Goal: Task Accomplishment & Management: Complete application form

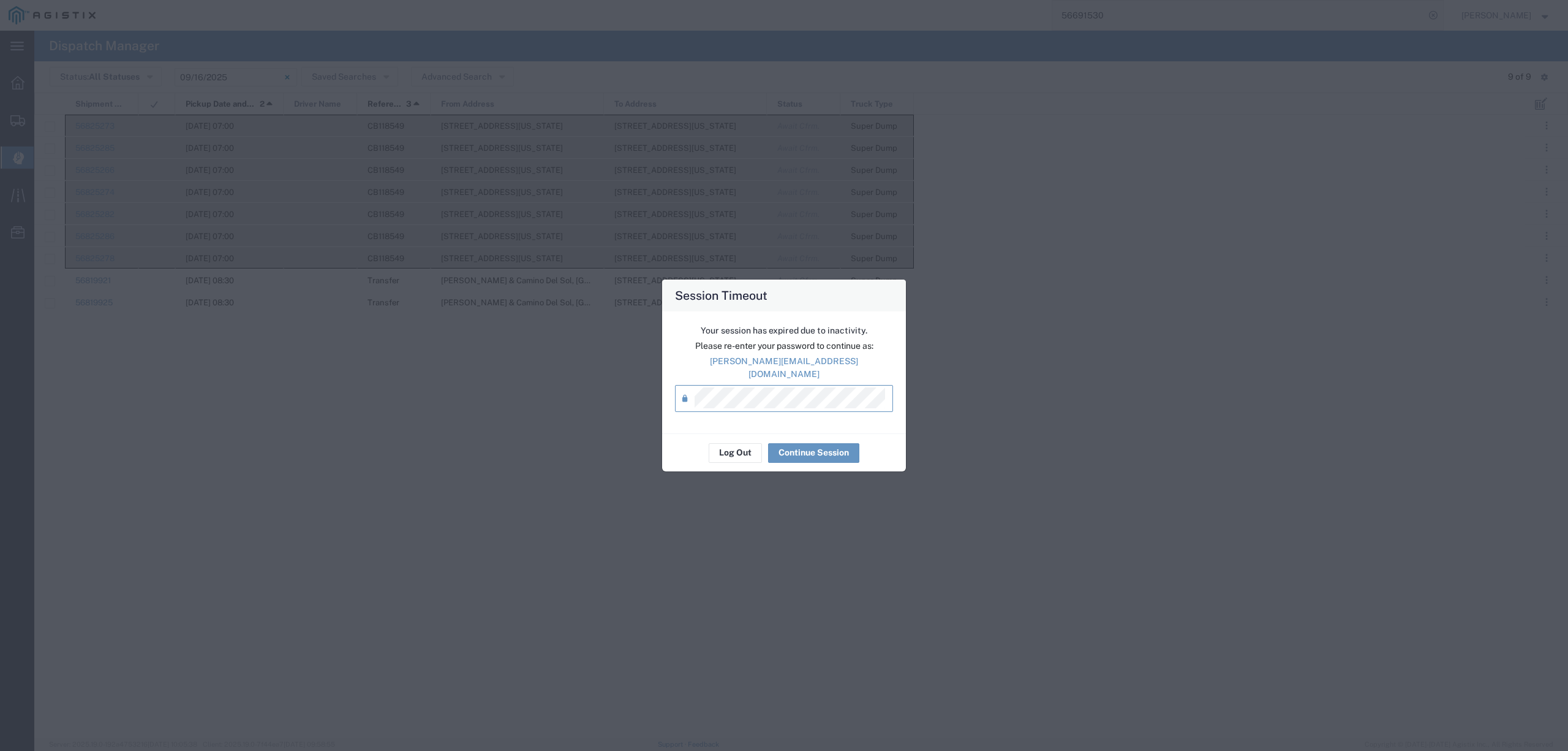
click at [831, 461] on div "Log Out Continue Session" at bounding box center [784, 452] width 243 height 39
click at [831, 444] on button "Continue Session" at bounding box center [814, 453] width 91 height 20
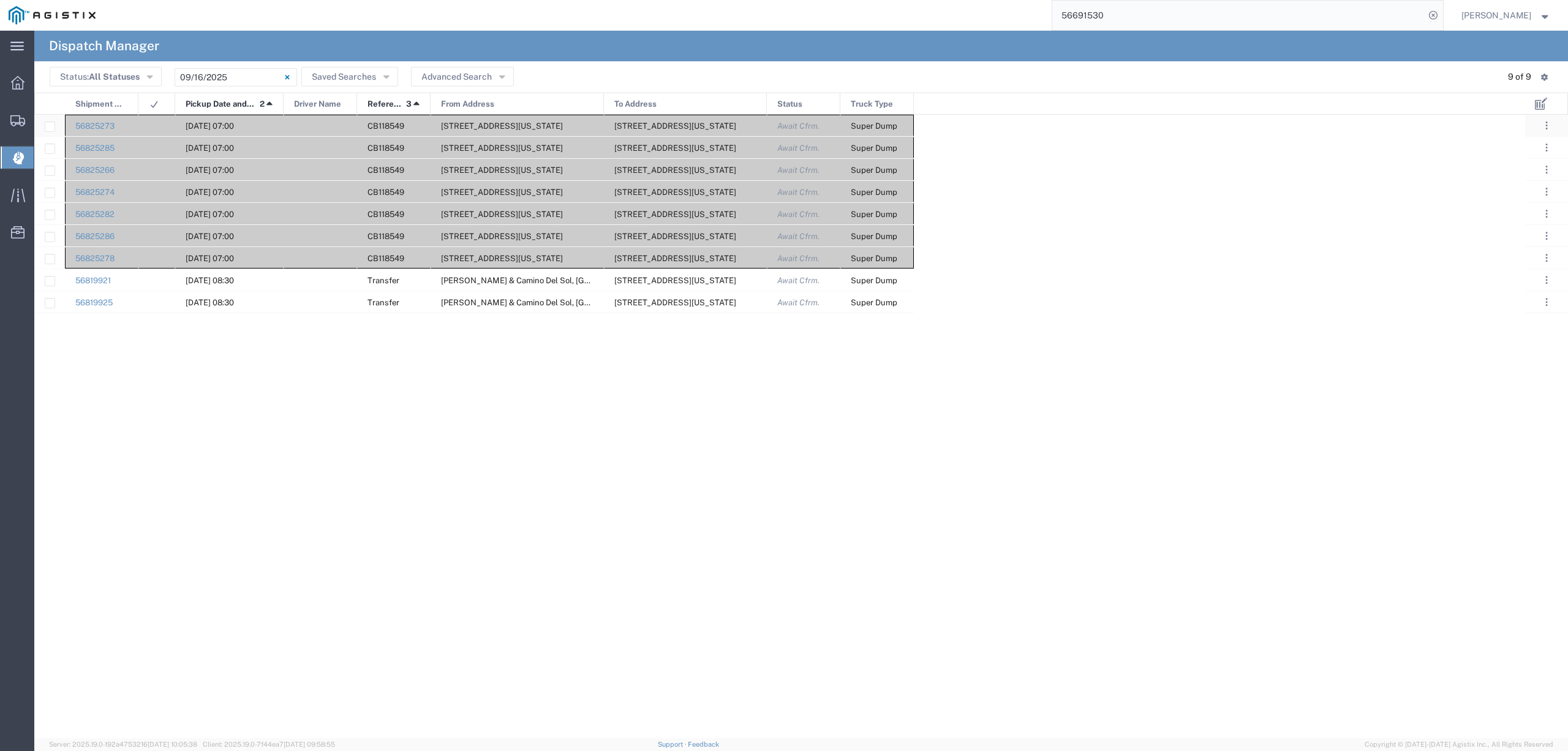
click at [316, 123] on div at bounding box center [320, 125] width 74 height 22
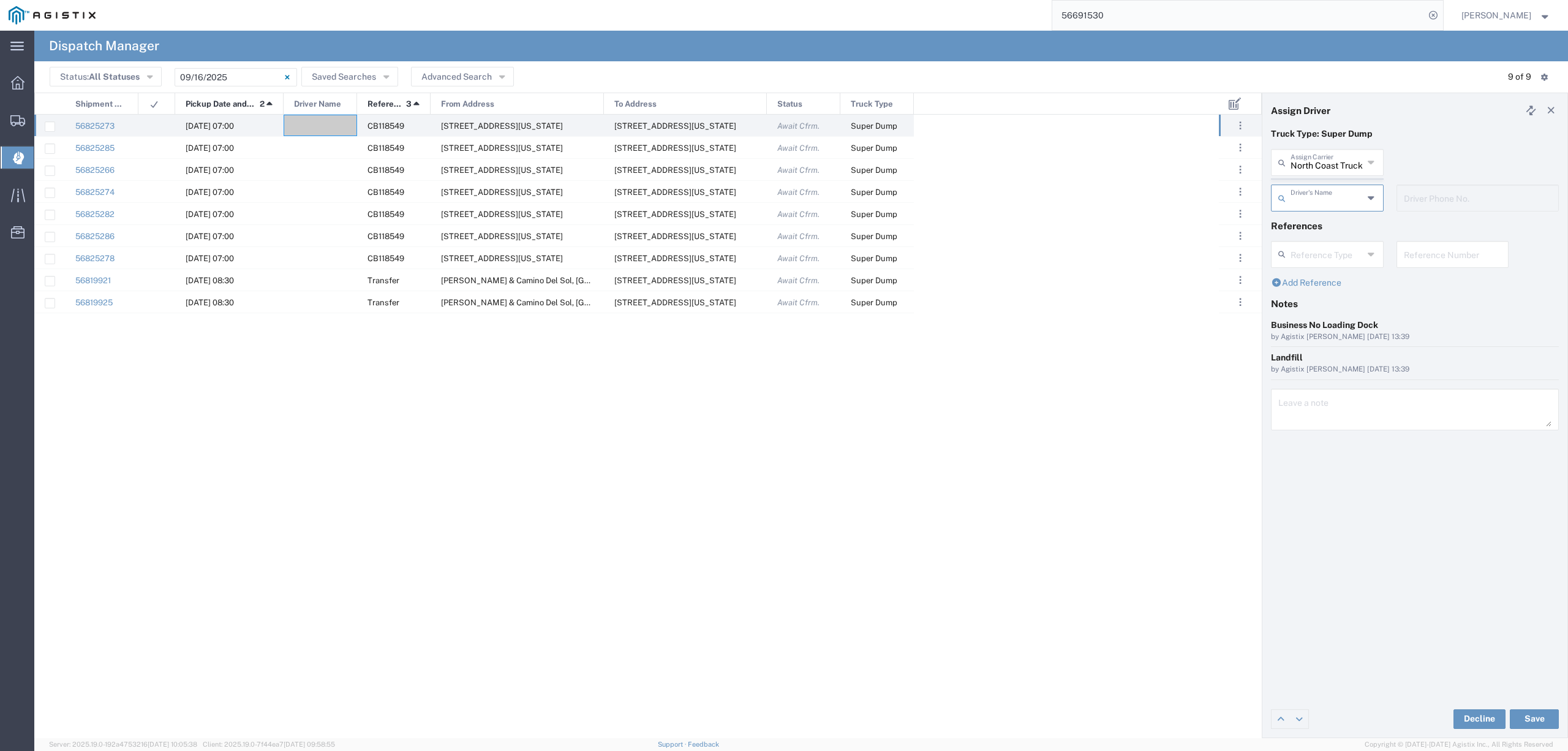
click at [1309, 162] on agx-dispatcher-assign-widget "North Coast Trucking Assign Carrier North Coast Trucking 12th Trucking 3H Truck…" at bounding box center [1415, 184] width 288 height 71
type input "tc"
click at [1325, 167] on input "text" at bounding box center [1327, 161] width 73 height 22
drag, startPoint x: 1325, startPoint y: 180, endPoint x: 1328, endPoint y: 190, distance: 10.4
click at [1326, 180] on span "TC Trucklines Inc" at bounding box center [1327, 189] width 109 height 19
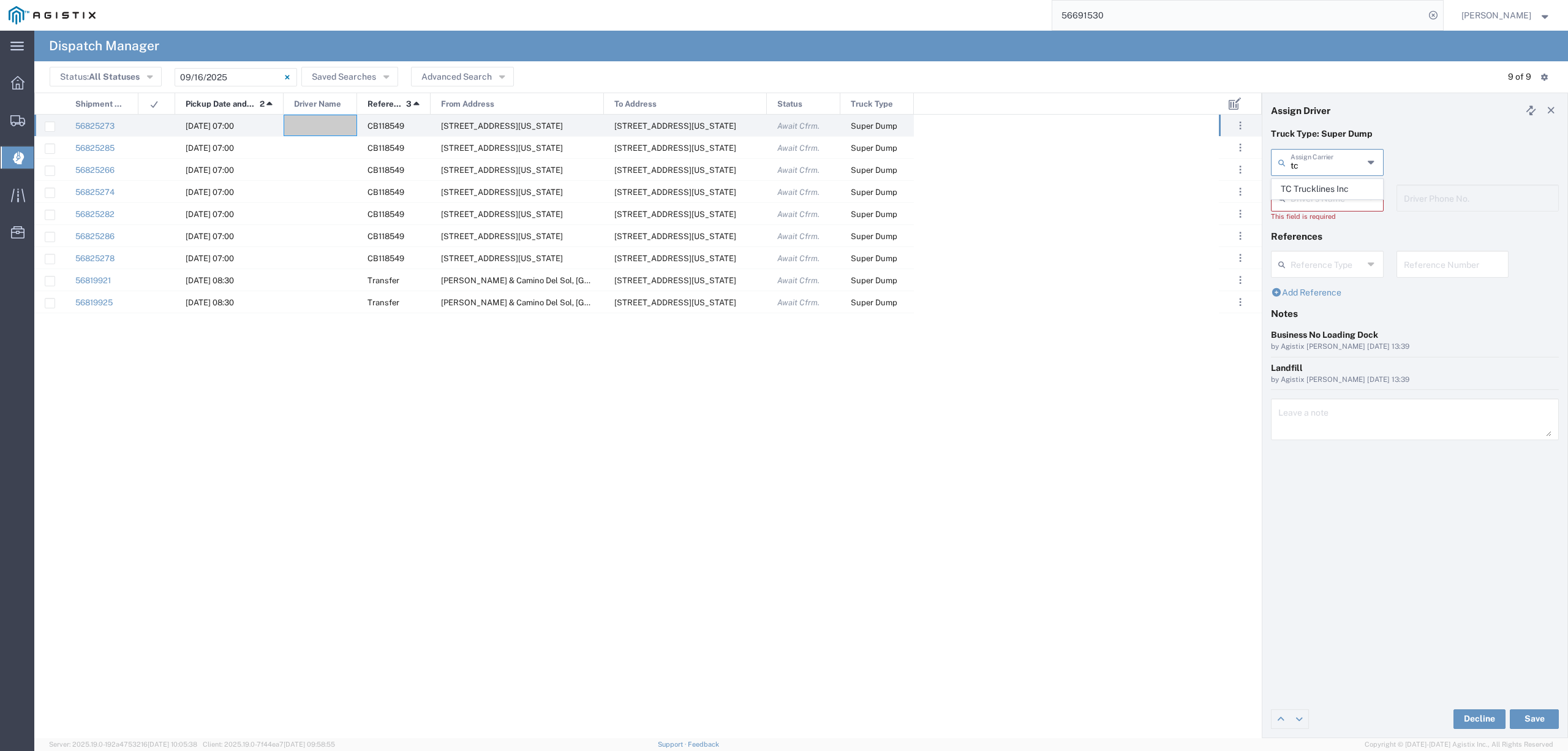
type input "TC Trucklines Inc"
click at [1328, 192] on input "text" at bounding box center [1329, 197] width 77 height 22
click at [1334, 225] on span "[PERSON_NAME]" at bounding box center [1327, 224] width 109 height 19
type input "[PERSON_NAME]"
type input "5593756728"
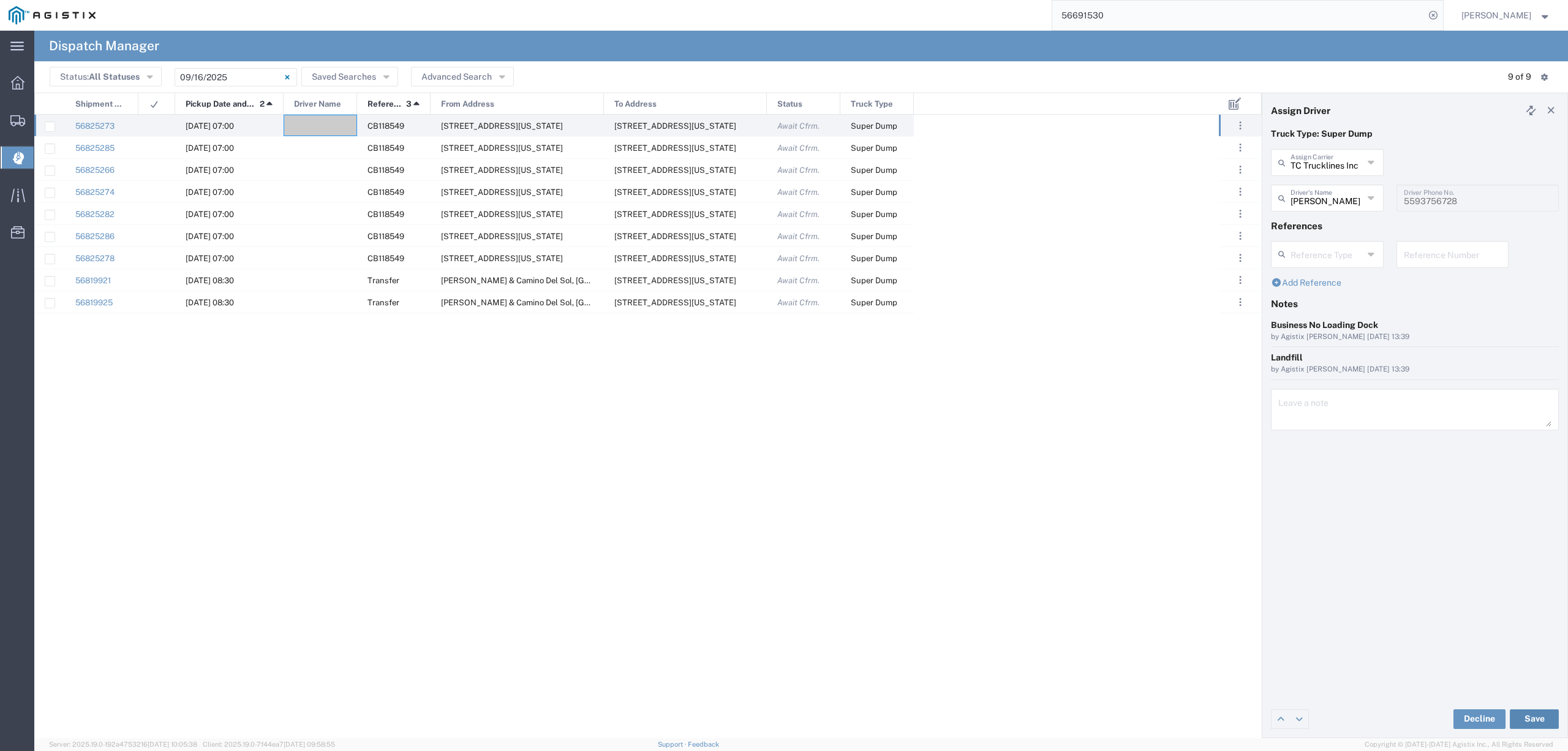
click at [1534, 724] on button "Save" at bounding box center [1534, 719] width 49 height 20
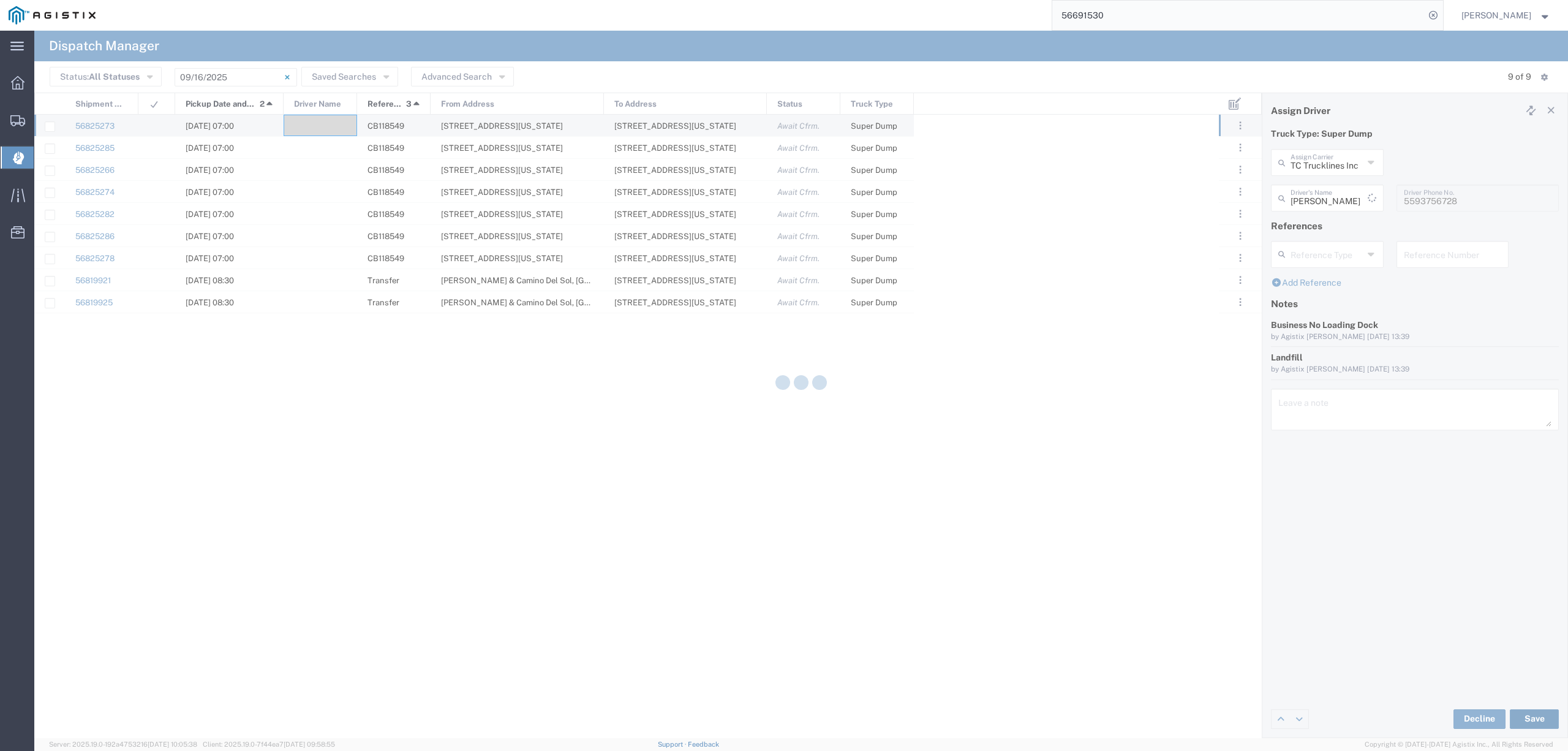
type input "[PERSON_NAME]"
type input "TC Trucklines Inc"
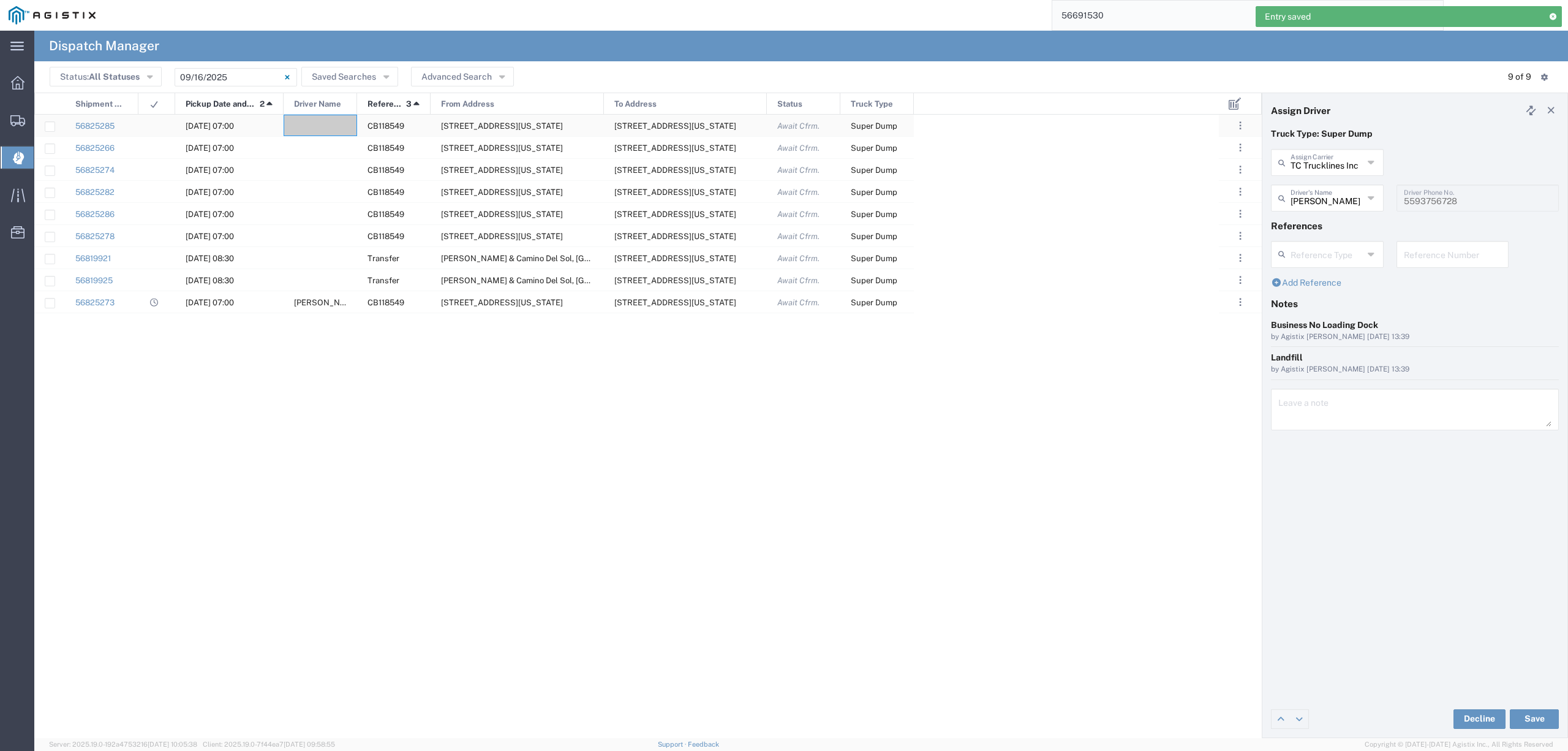
click at [320, 121] on div at bounding box center [320, 125] width 74 height 22
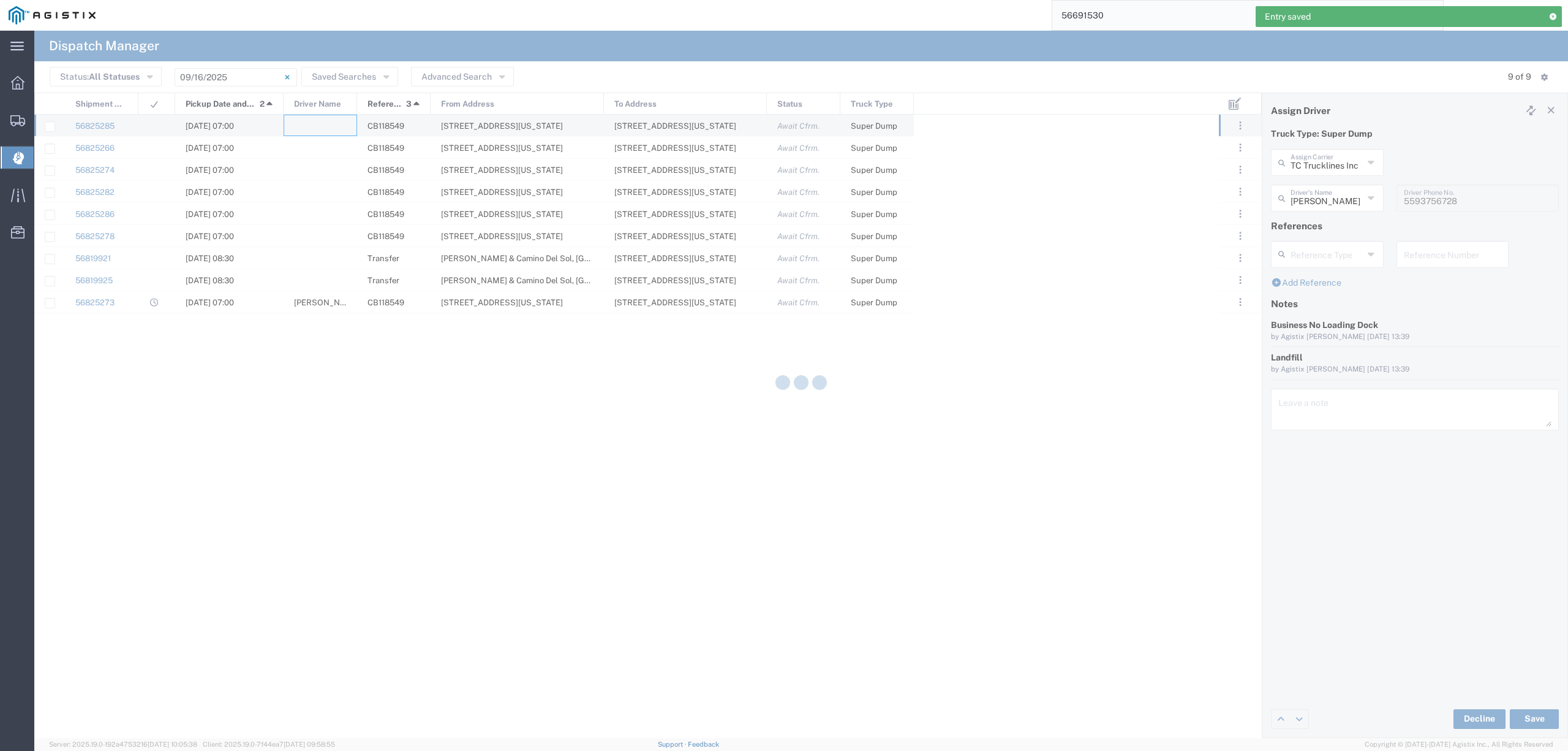
type input "North Coast Trucking"
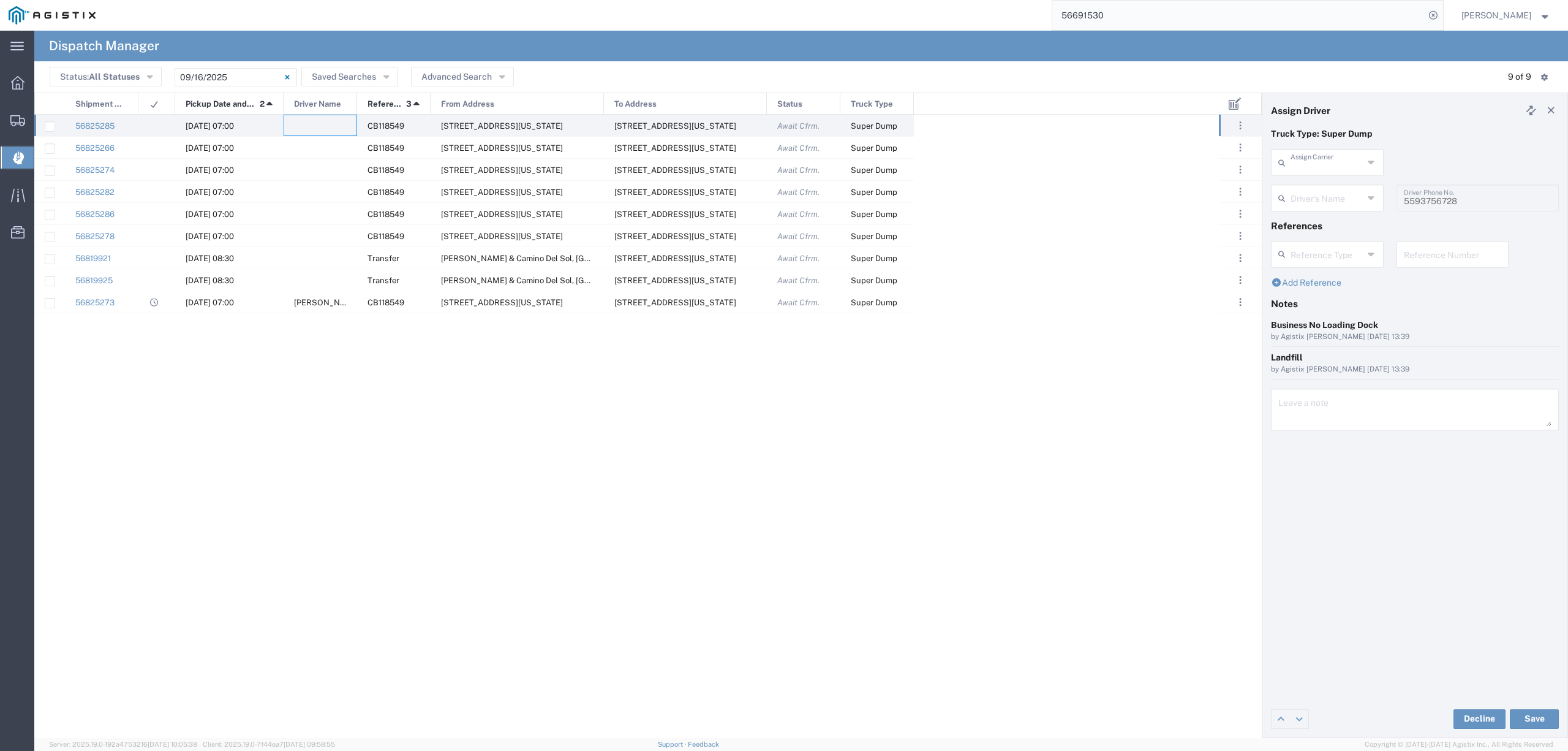
click at [1324, 168] on input "text" at bounding box center [1327, 161] width 73 height 22
click at [1320, 186] on span "Trebol Trucking LLC" at bounding box center [1327, 189] width 109 height 19
type input "Trebol Trucking LLC"
click at [1320, 192] on input "text" at bounding box center [1329, 197] width 77 height 22
click at [1324, 227] on span "[PERSON_NAME]" at bounding box center [1327, 224] width 109 height 19
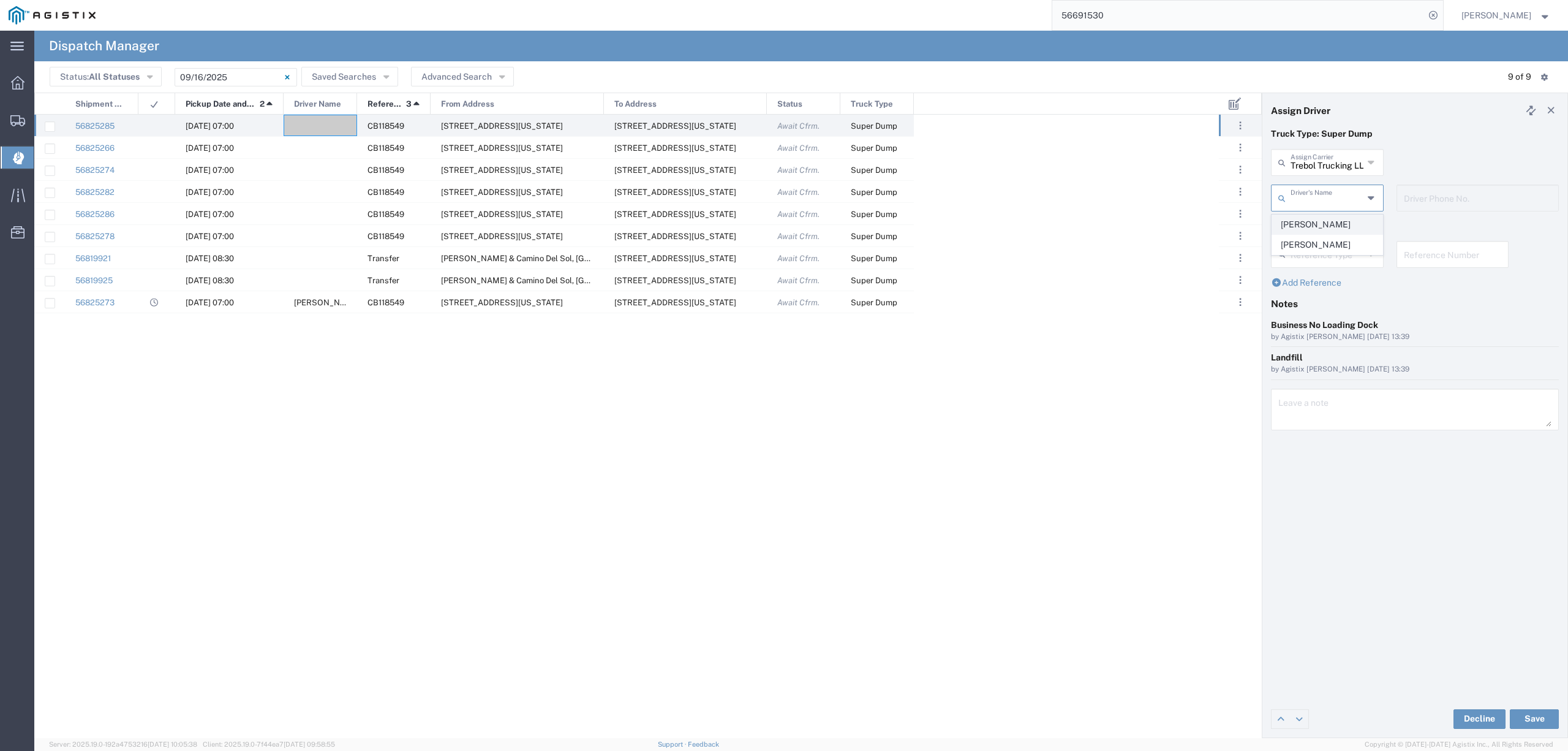
type input "[PERSON_NAME]"
type input "[PHONE_NUMBER]"
click at [1527, 712] on button "Save" at bounding box center [1534, 719] width 49 height 20
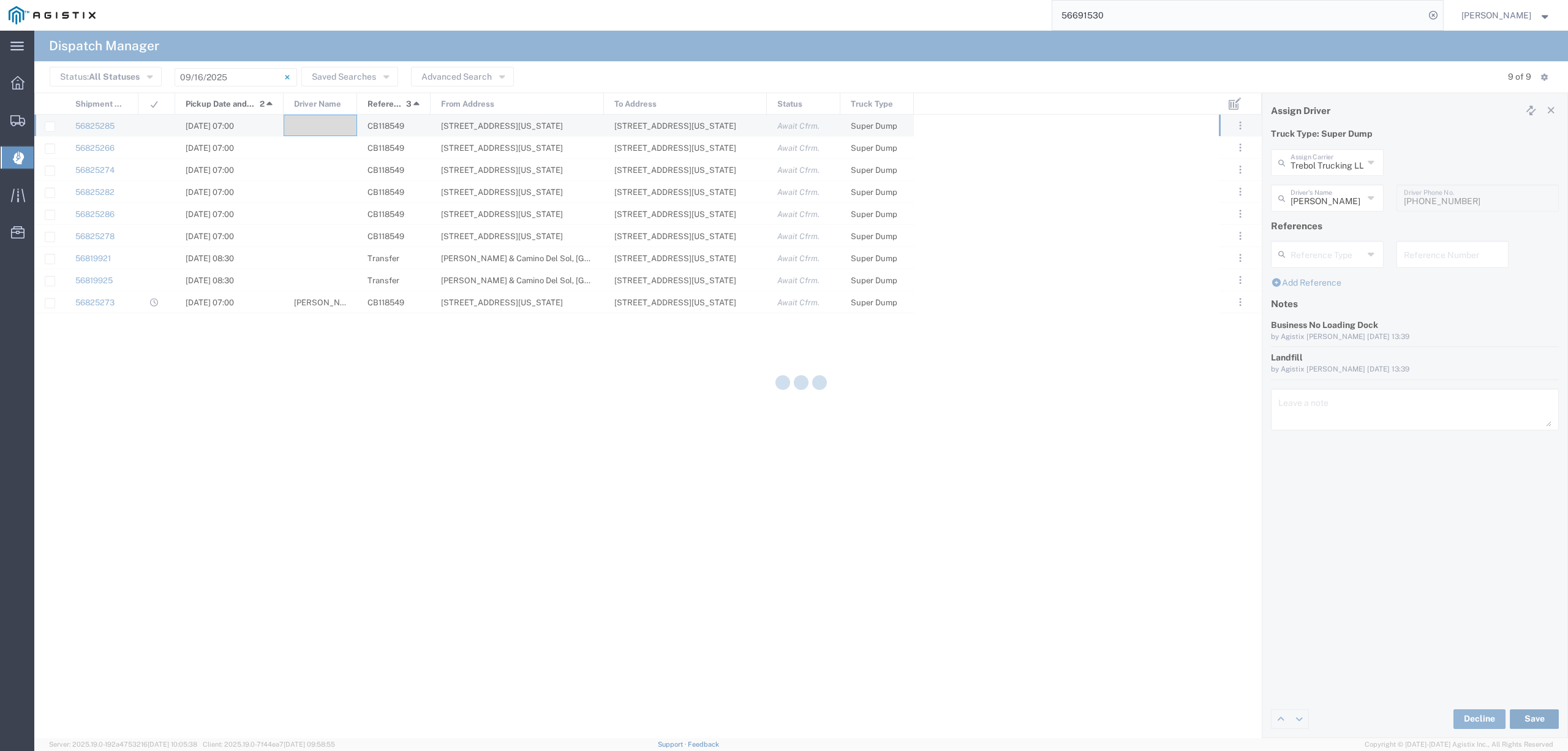
type input "[PERSON_NAME]"
type input "Trebol Trucking LLC"
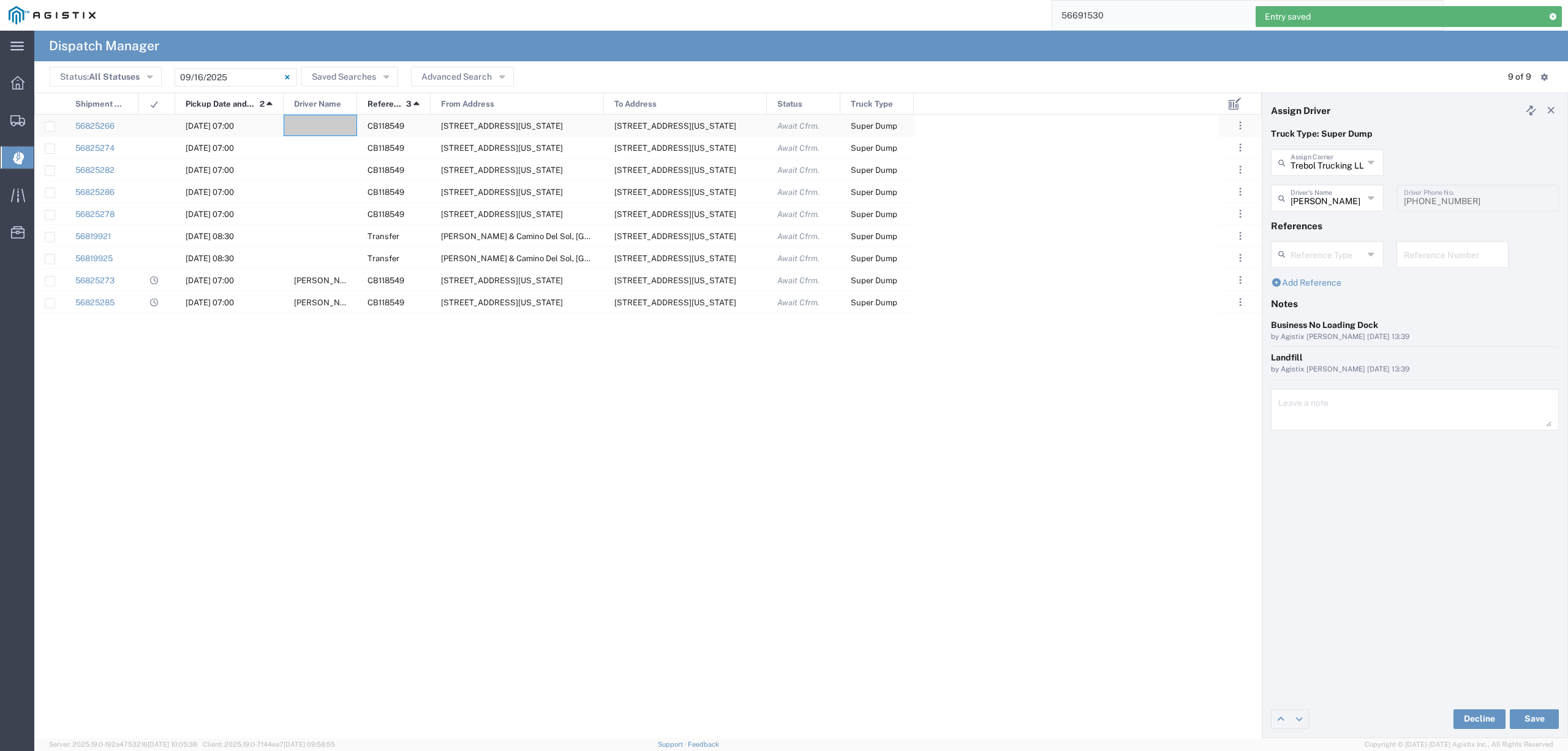
click at [319, 128] on div at bounding box center [320, 125] width 74 height 22
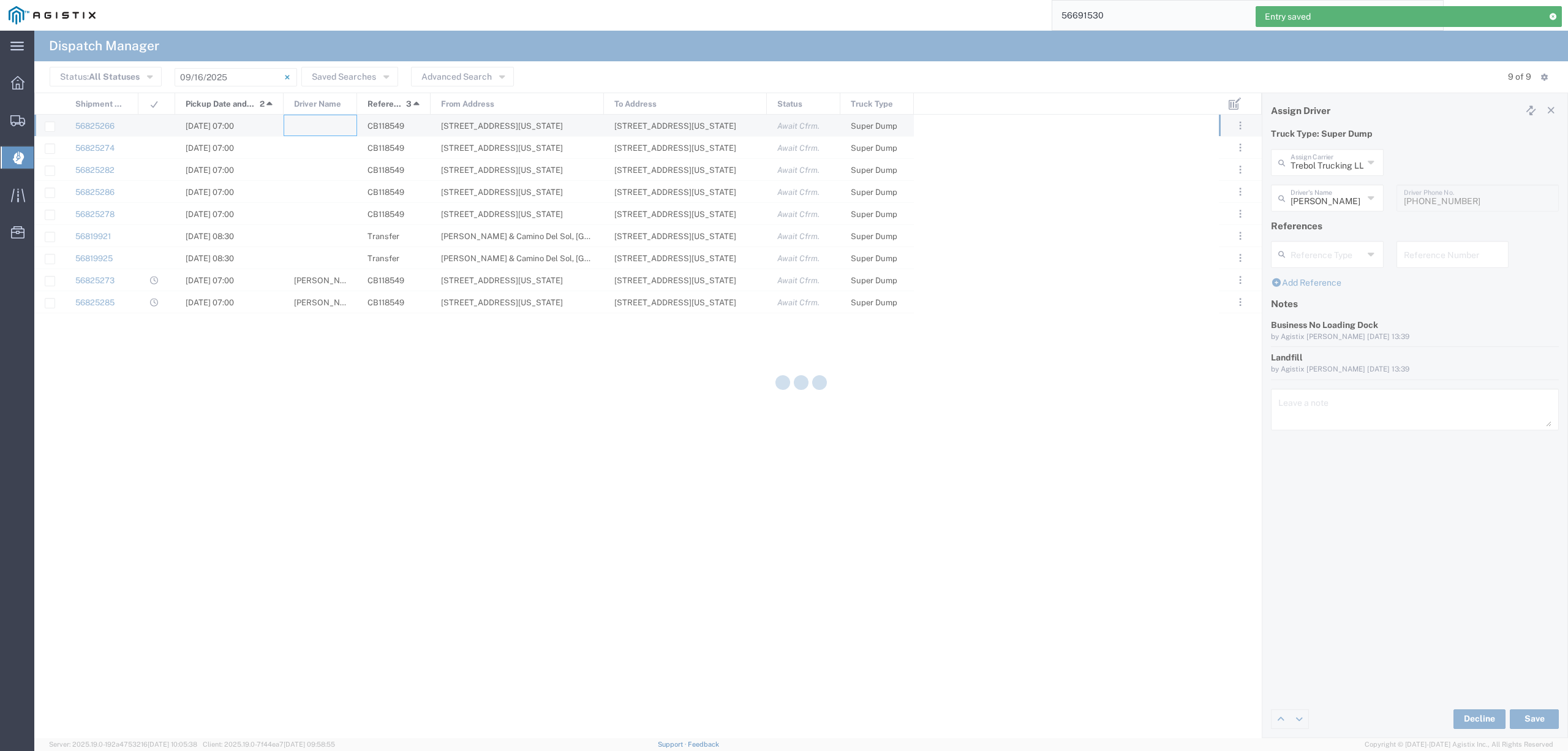
type input "North Coast Trucking"
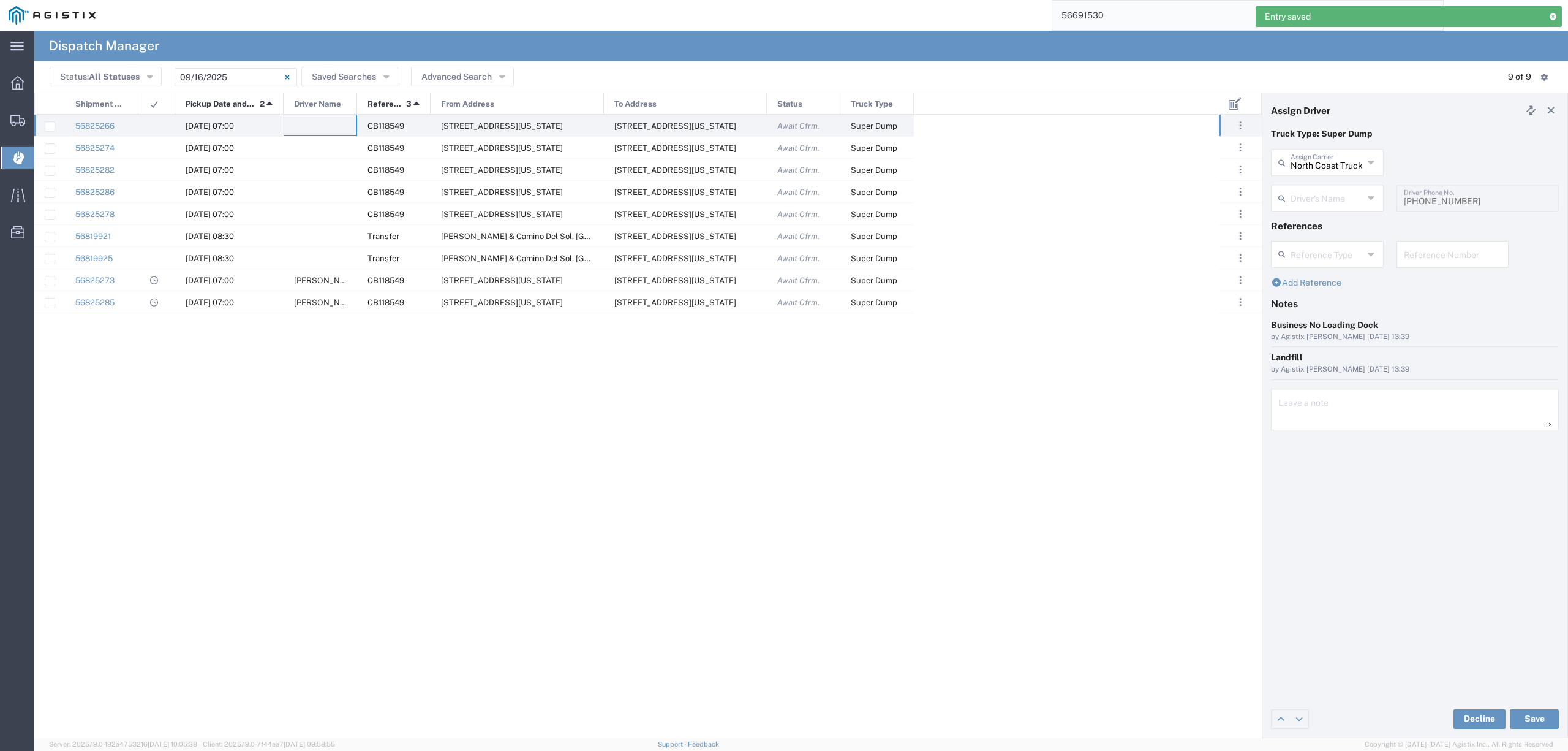
drag, startPoint x: 1312, startPoint y: 179, endPoint x: 1311, endPoint y: 171, distance: 8.1
click at [1312, 178] on div "North Coast Trucking Assign Carrier North Coast Trucking 12th Trucking 3H Truck…" at bounding box center [1327, 166] width 126 height 36
click at [1311, 168] on input "text" at bounding box center [1327, 161] width 73 height 22
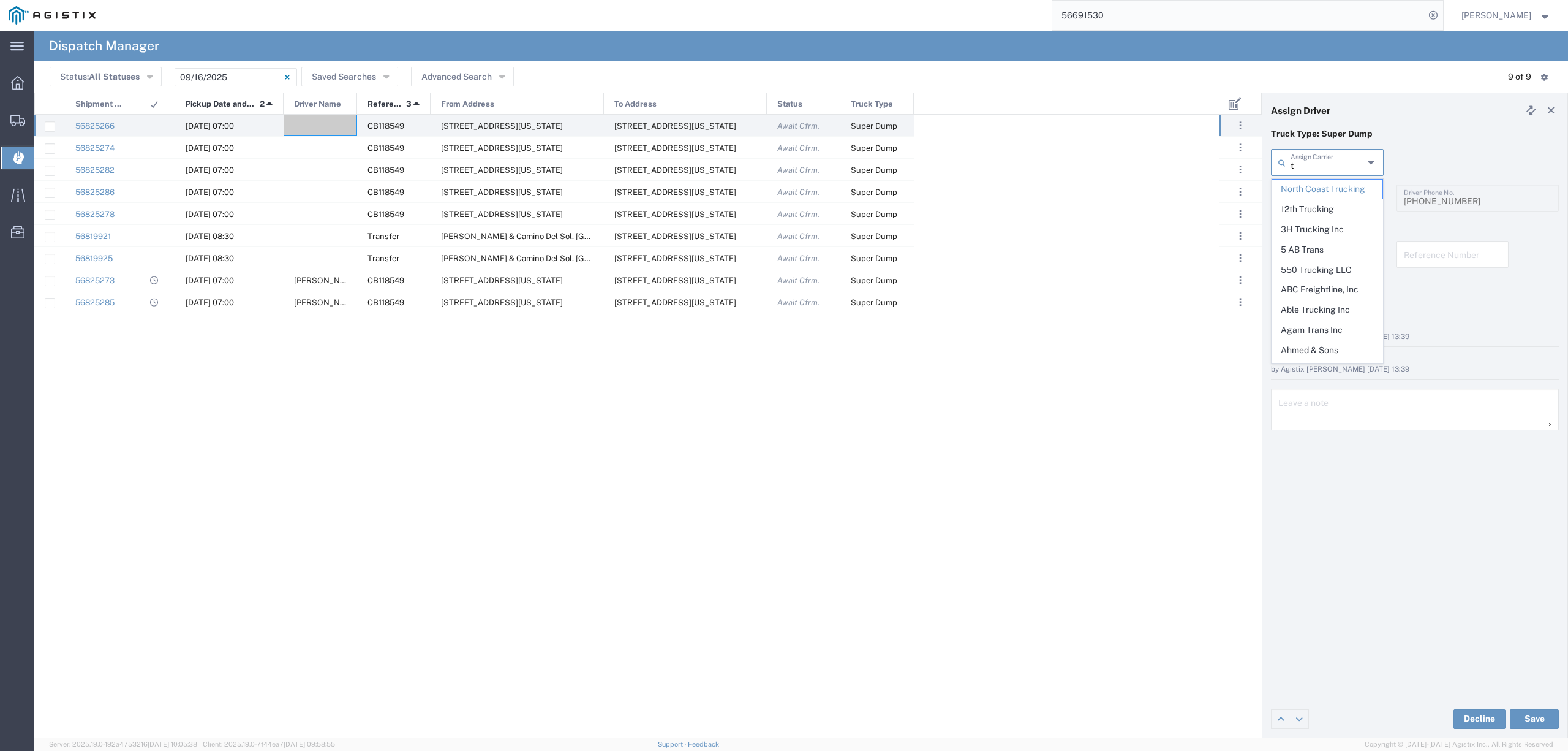
type input "tr"
click at [1330, 186] on span "Trebol Trucking LLC" at bounding box center [1327, 189] width 109 height 19
type input "Trebol Trucking LLC"
click at [1336, 197] on input "text" at bounding box center [1329, 197] width 77 height 22
click at [1339, 240] on span "[PERSON_NAME]" at bounding box center [1327, 244] width 109 height 19
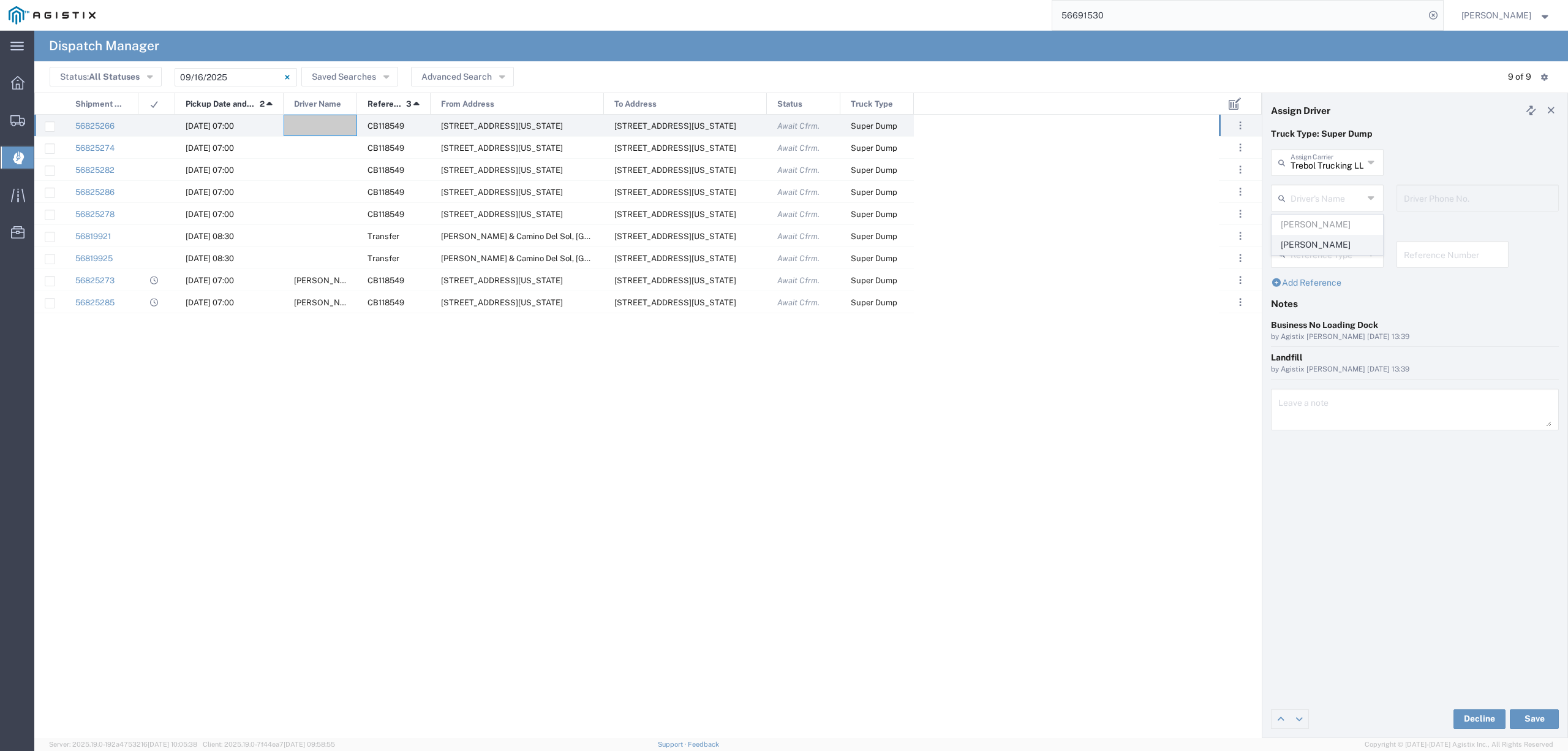
type input "[PERSON_NAME]"
type input "[PHONE_NUMBER]"
click at [1532, 716] on button "Save" at bounding box center [1534, 719] width 49 height 20
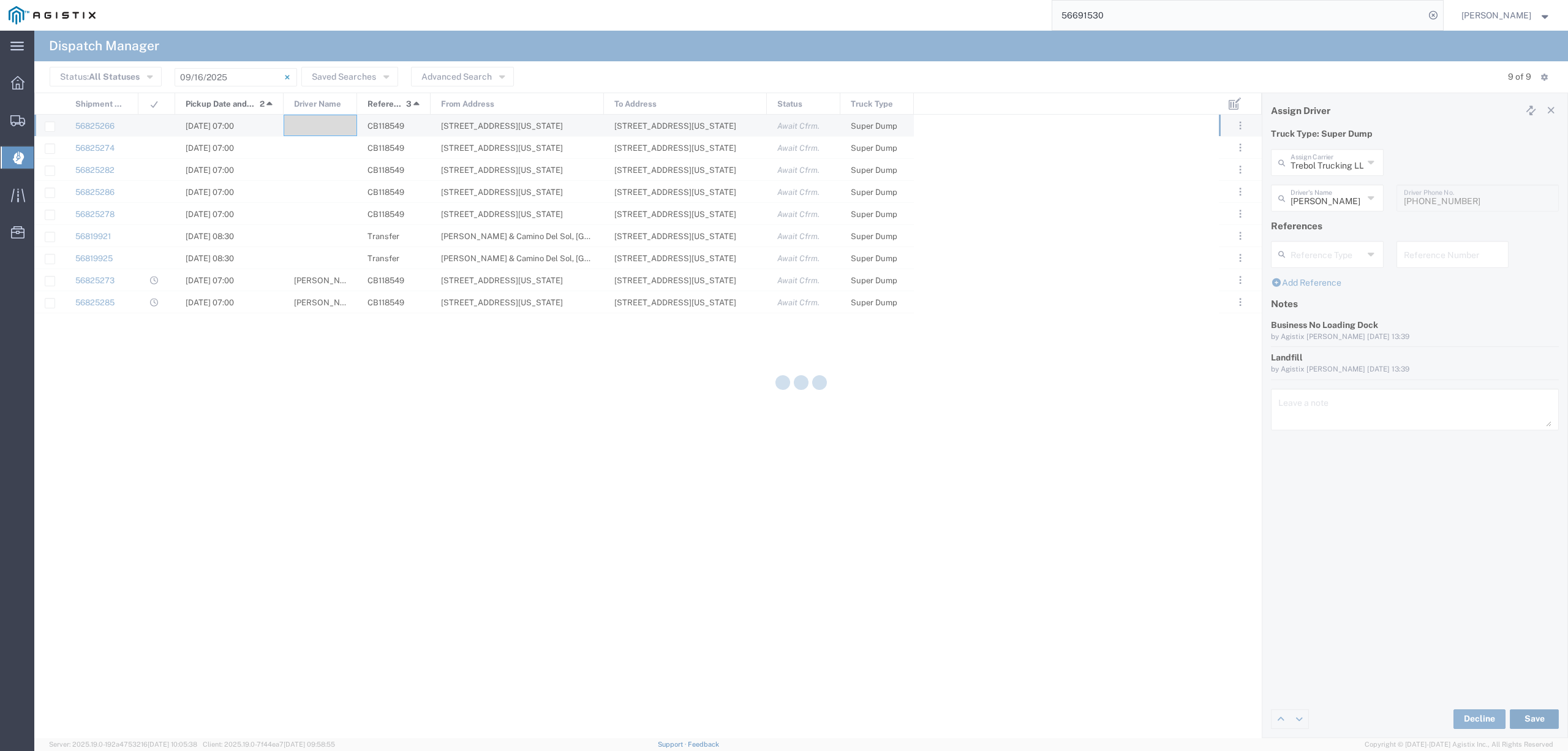
type input "[PERSON_NAME]"
type input "Trebol Trucking LLC"
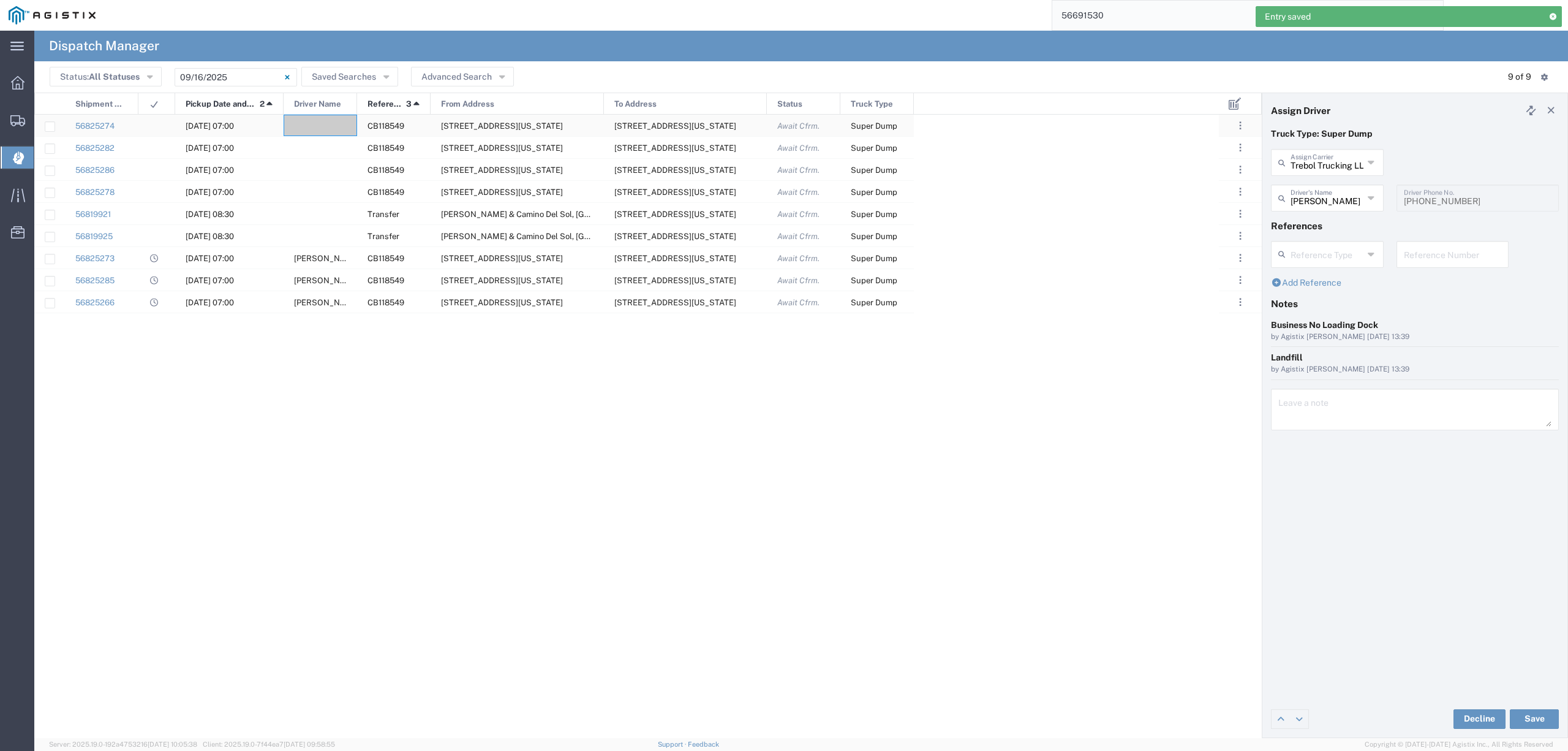
click at [327, 126] on div at bounding box center [320, 125] width 74 height 22
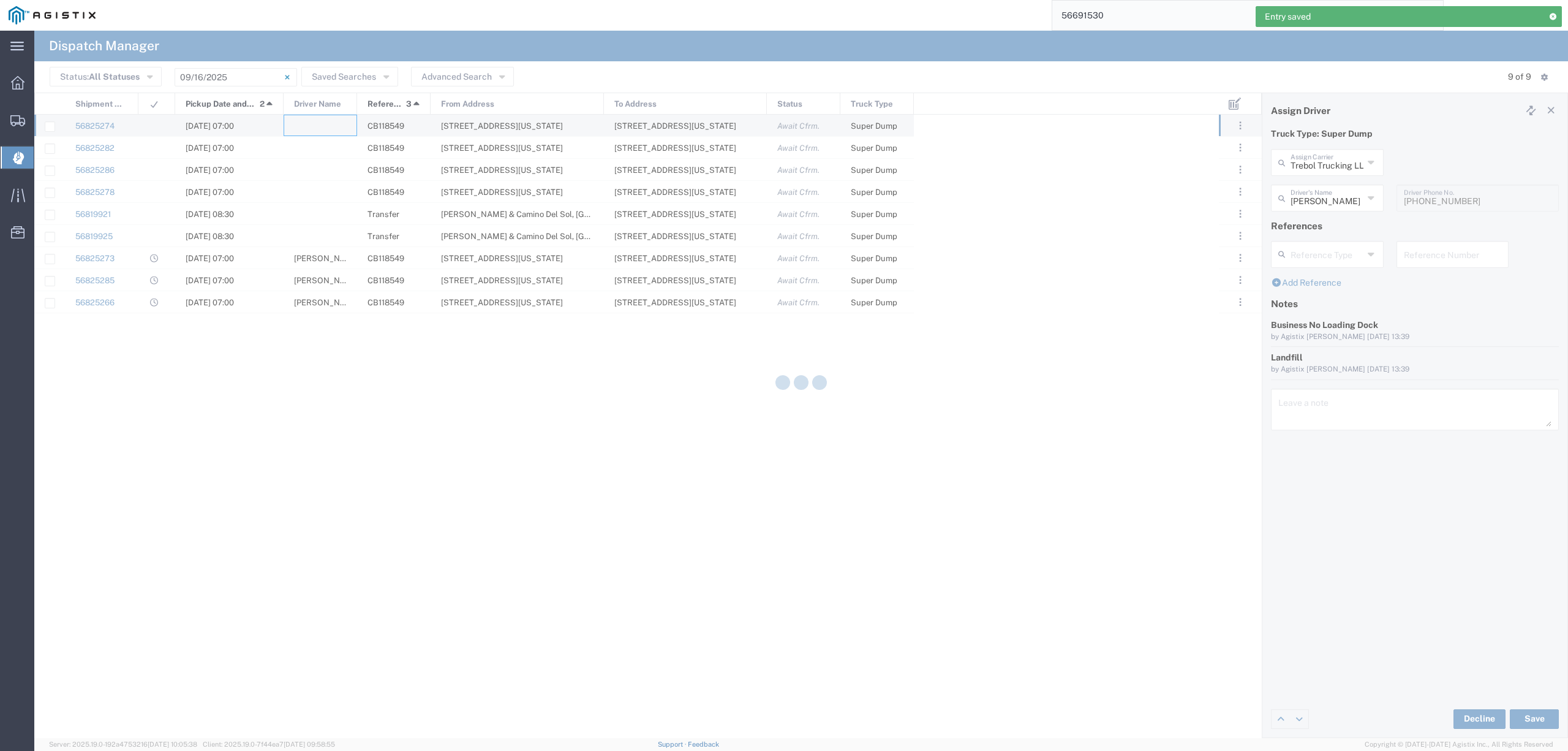
type input "North Coast Trucking"
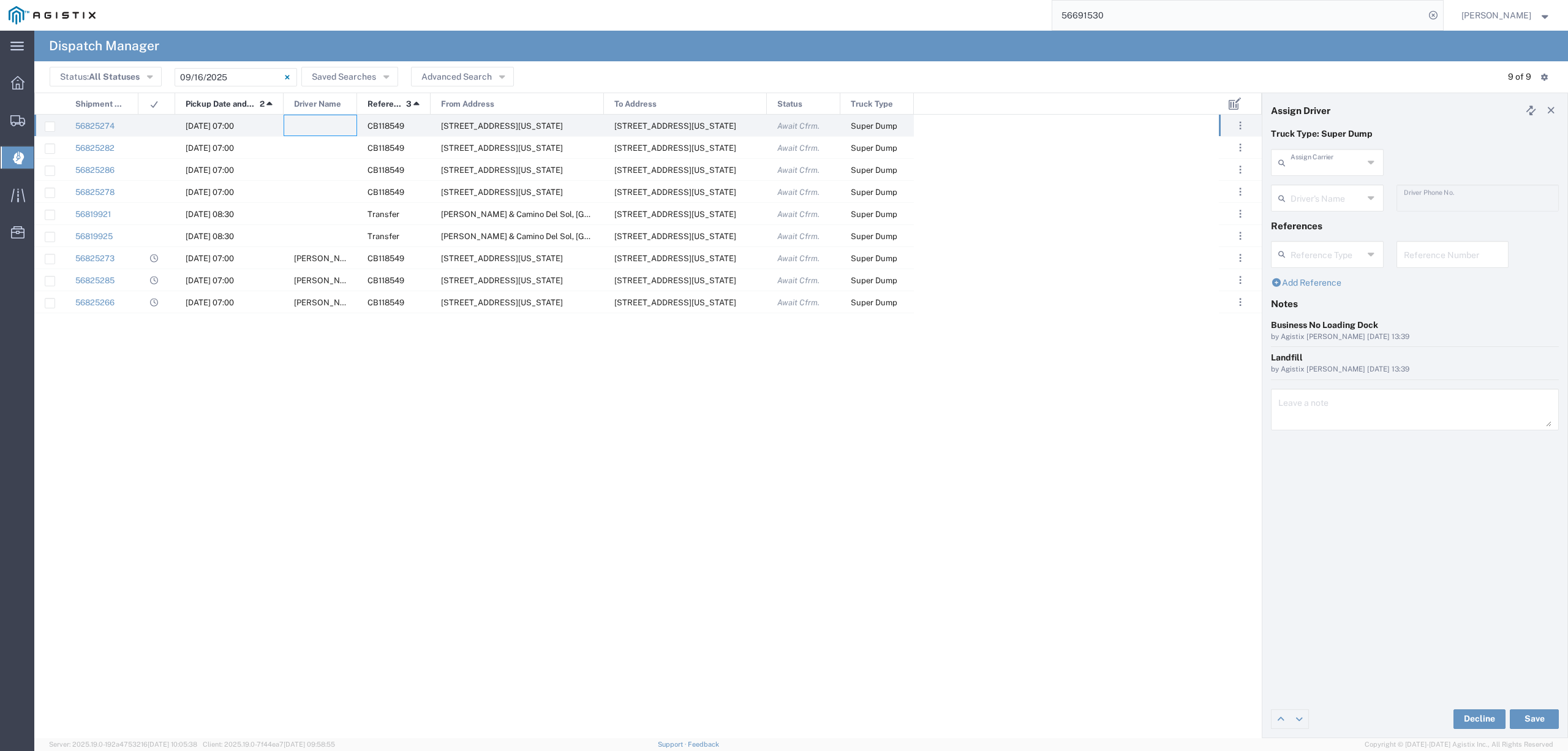
click at [1324, 171] on input "text" at bounding box center [1327, 161] width 73 height 22
click at [1327, 189] on span "GCH Trucking Inc" at bounding box center [1327, 189] width 109 height 19
type input "GCH Trucking Inc"
click at [1333, 199] on input "text" at bounding box center [1329, 197] width 77 height 22
click at [1334, 216] on span "[PERSON_NAME]" at bounding box center [1327, 224] width 109 height 19
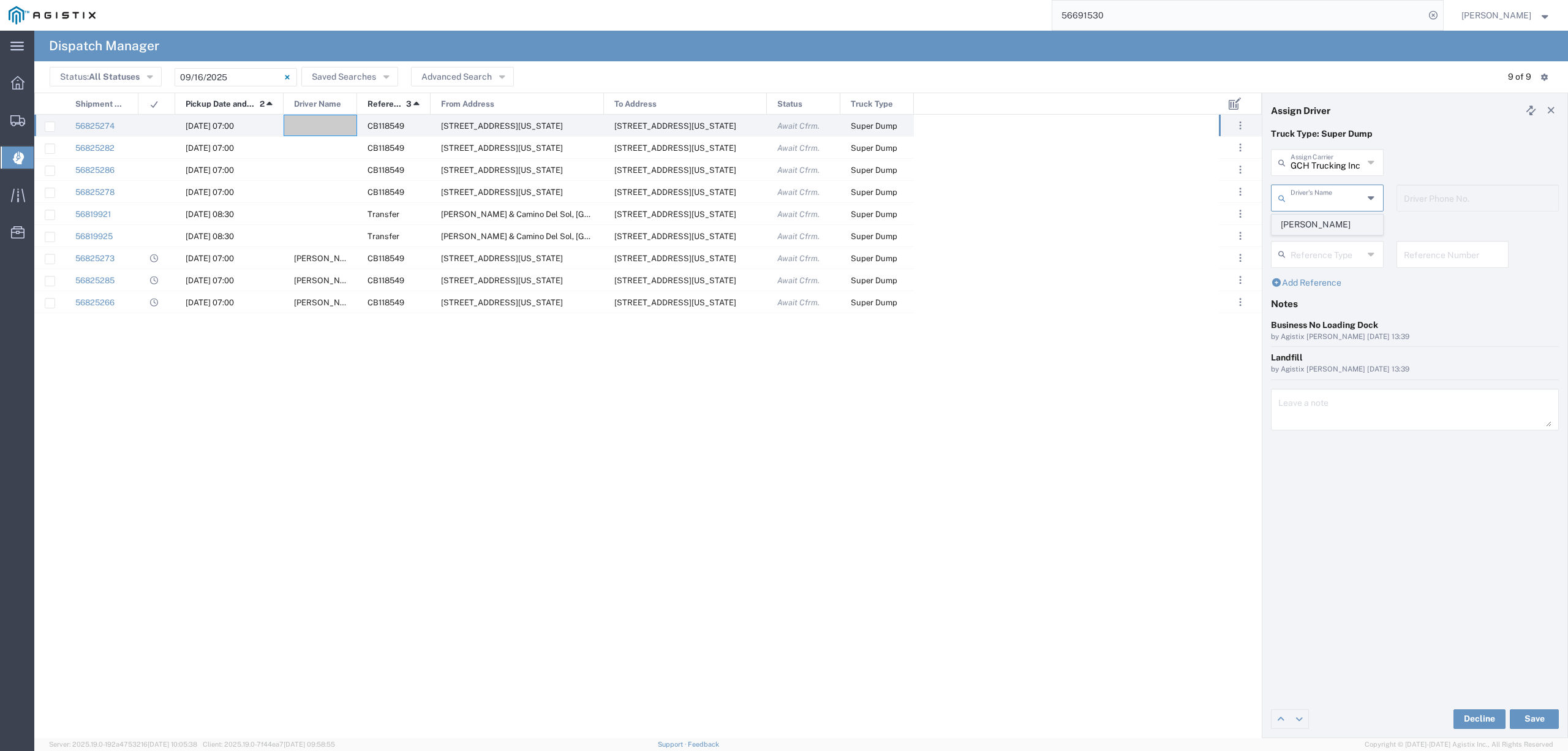
type input "[PERSON_NAME]"
type input "6618735358"
click at [1524, 712] on button "Save" at bounding box center [1534, 719] width 49 height 20
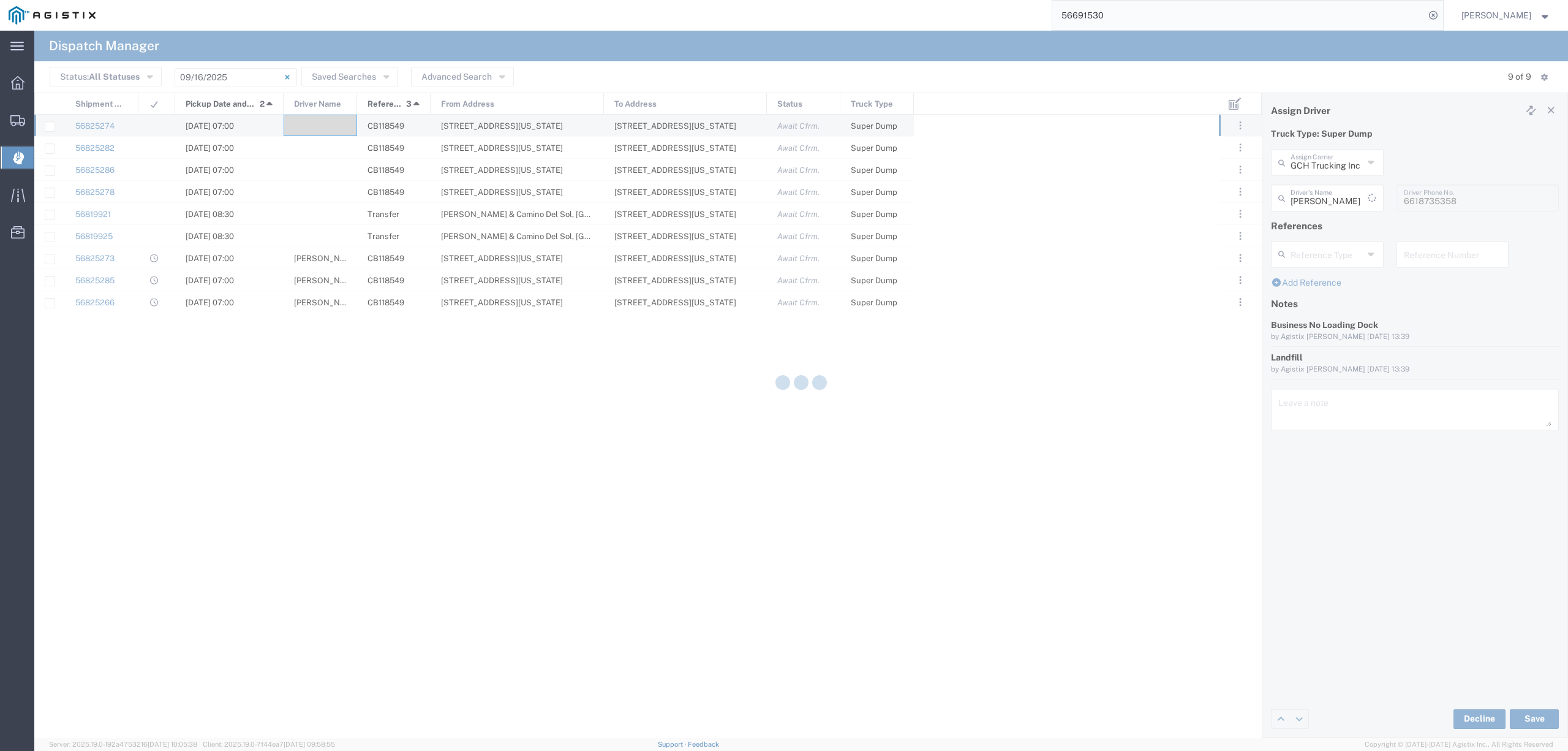
type input "[PERSON_NAME]"
type input "GCH Trucking Inc"
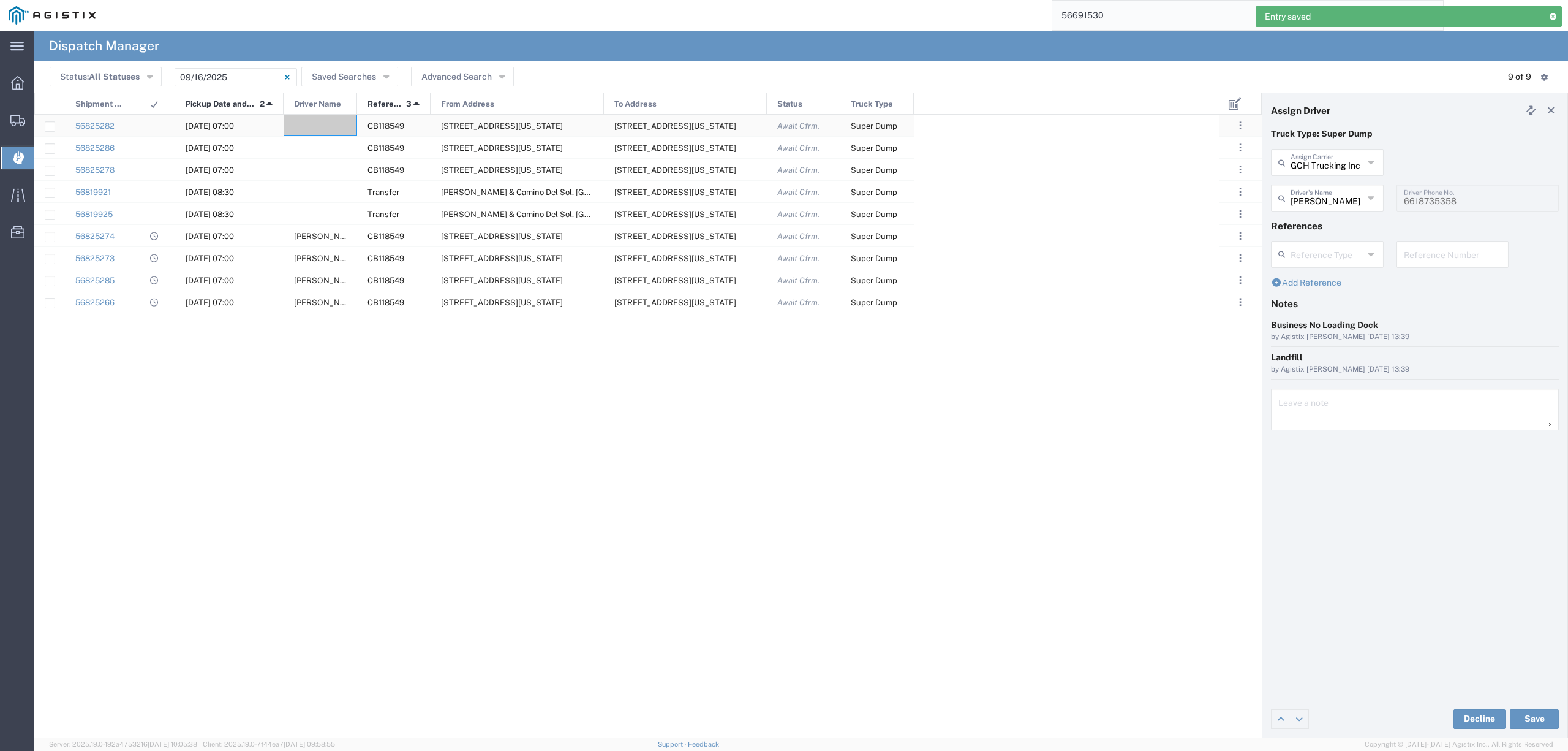
click at [321, 128] on div at bounding box center [320, 125] width 74 height 22
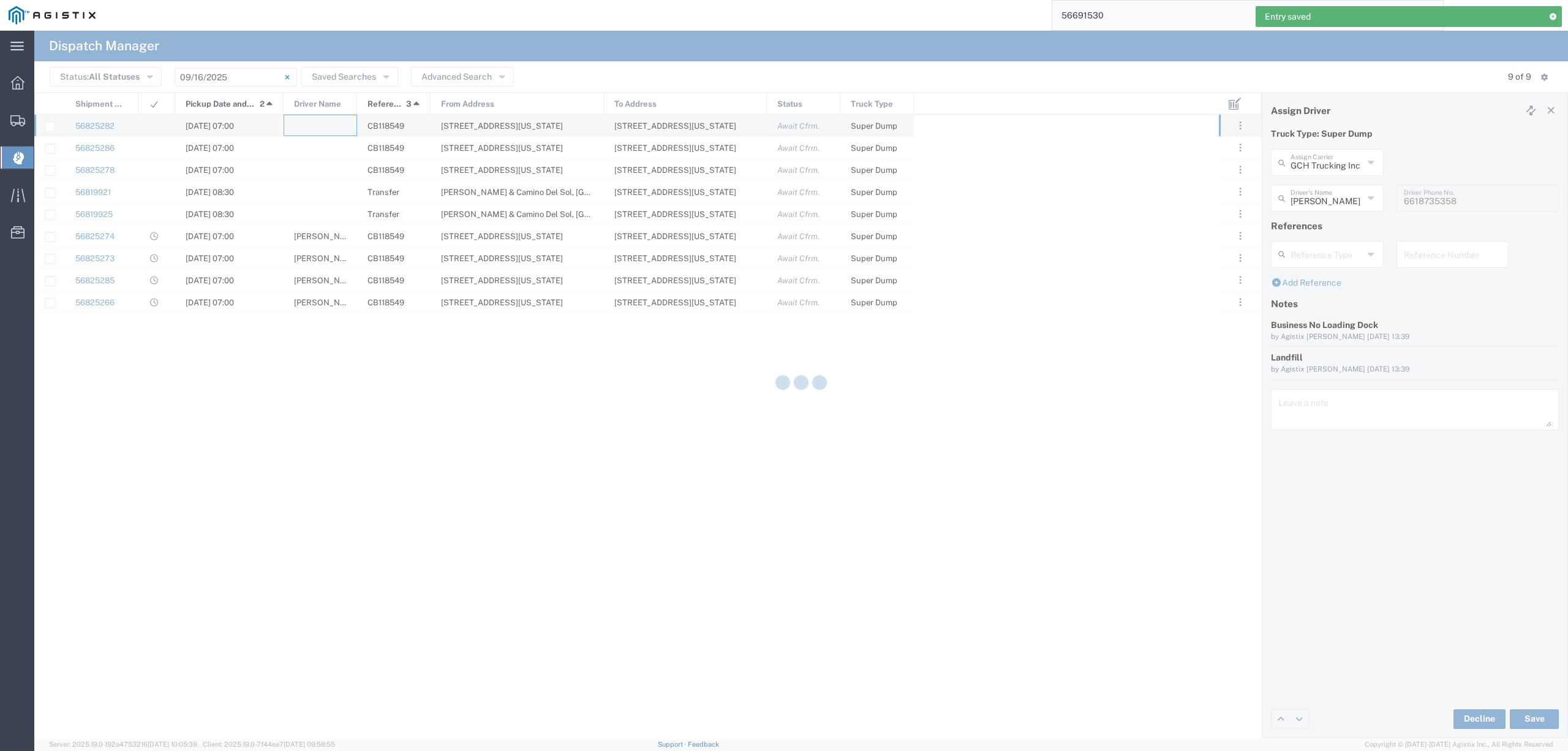
type input "North Coast Trucking"
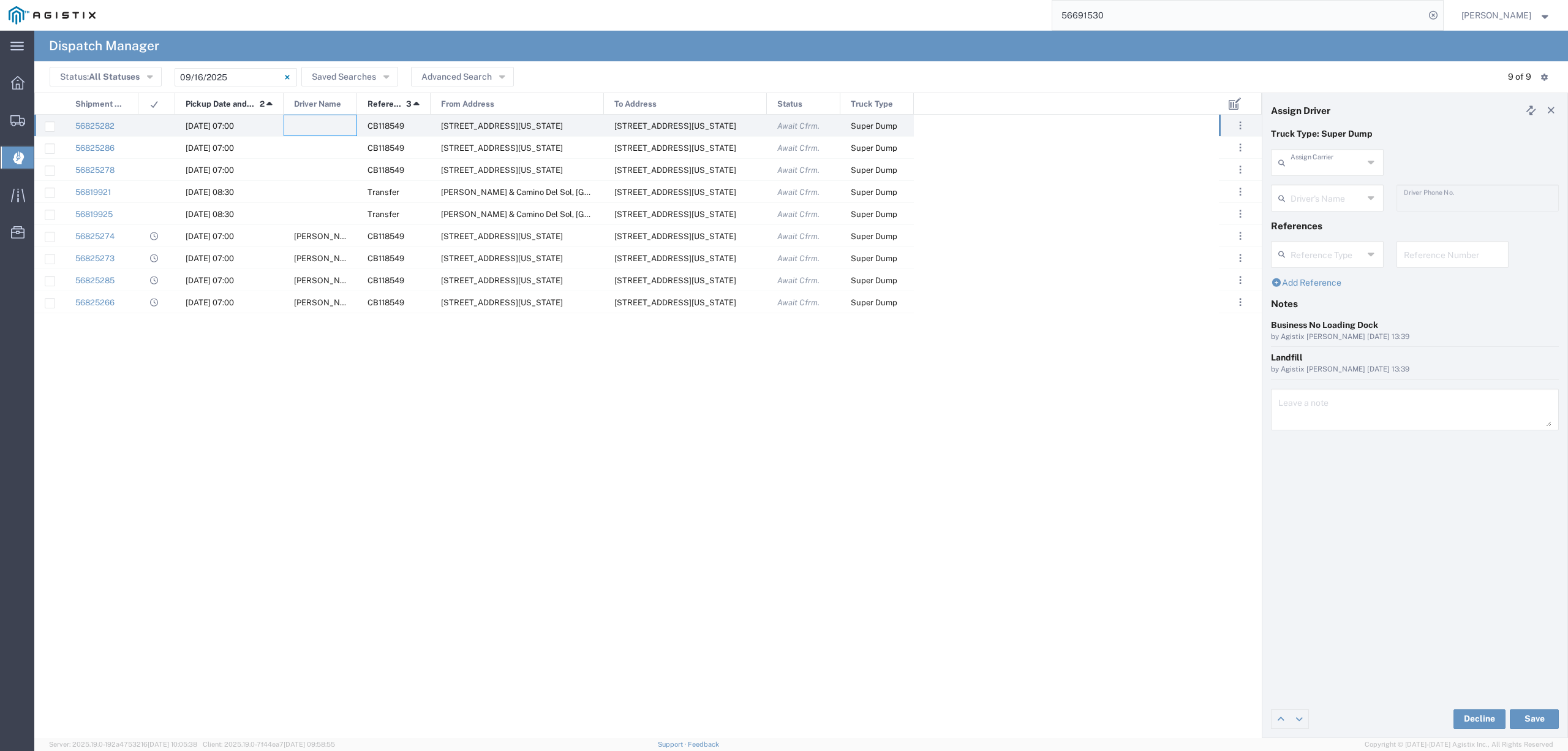
click at [1343, 165] on input "text" at bounding box center [1327, 161] width 73 height 22
click at [1323, 192] on span "DTR Trucking LLC" at bounding box center [1327, 189] width 109 height 19
type input "DTR Trucking LLC"
click at [1323, 202] on input "text" at bounding box center [1329, 197] width 77 height 22
click at [1320, 230] on span "[PERSON_NAME]" at bounding box center [1327, 224] width 109 height 19
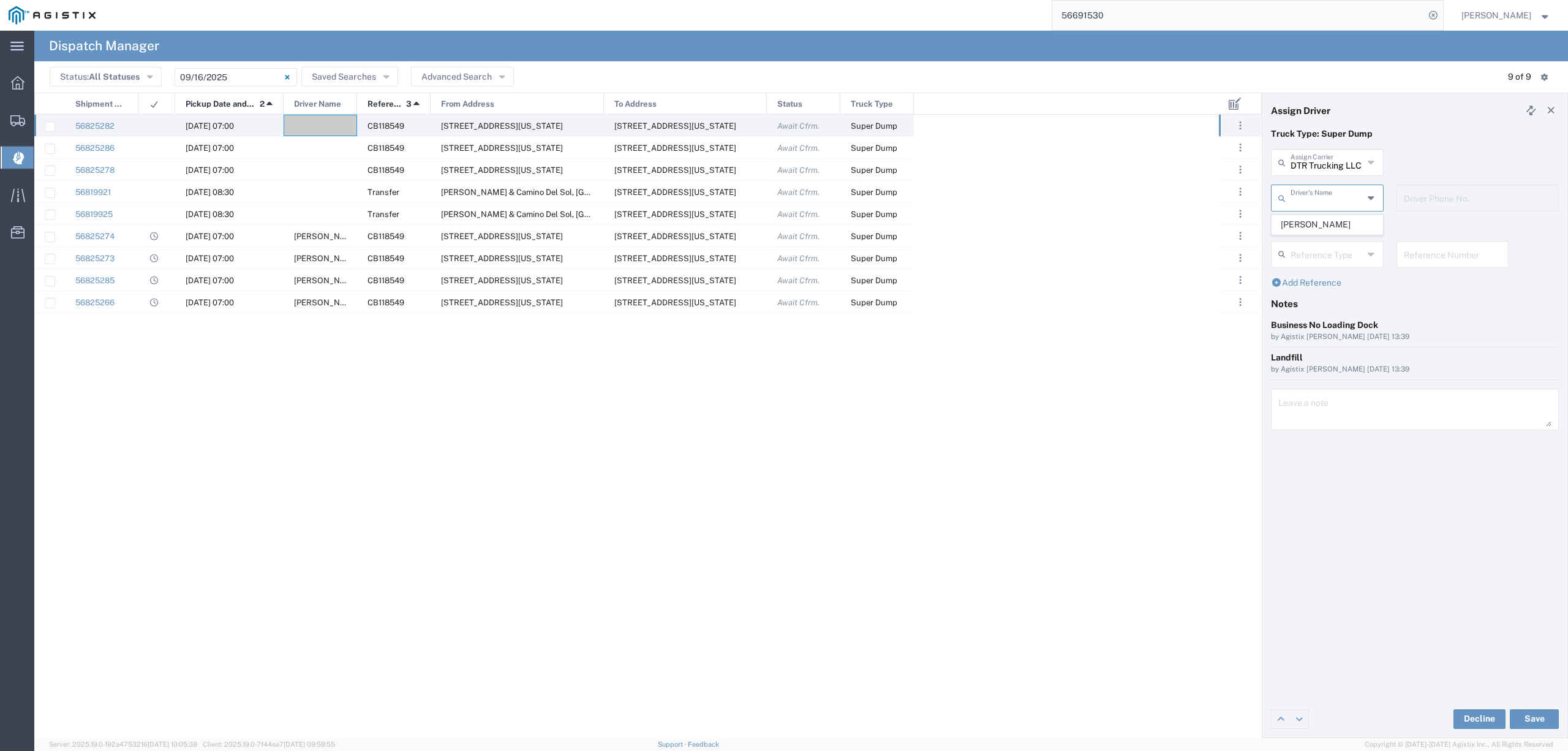
type input "[PERSON_NAME]"
type input "6618059702"
click at [1529, 724] on button "Save" at bounding box center [1534, 719] width 49 height 20
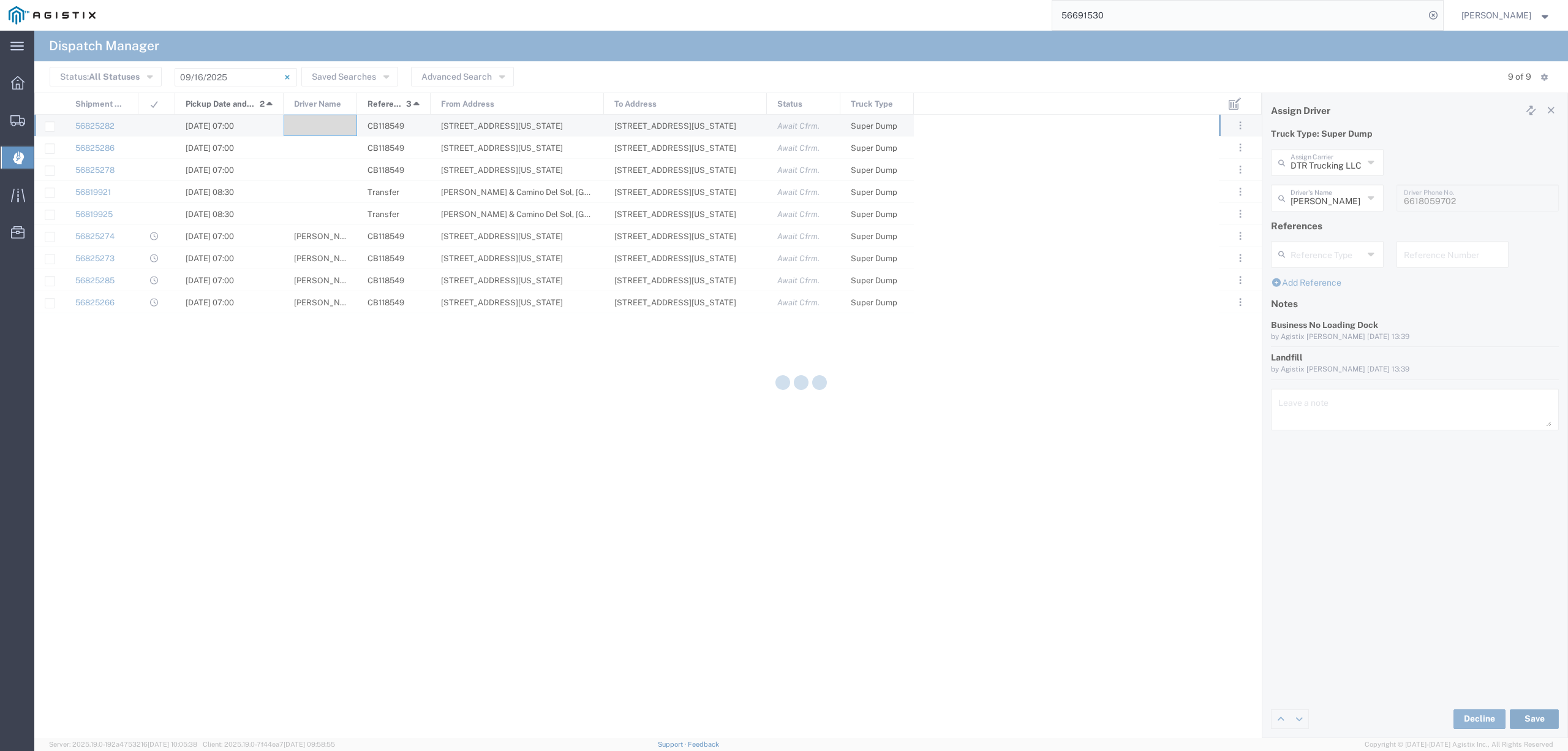
type input "[PERSON_NAME]"
type input "DTR Trucking LLC"
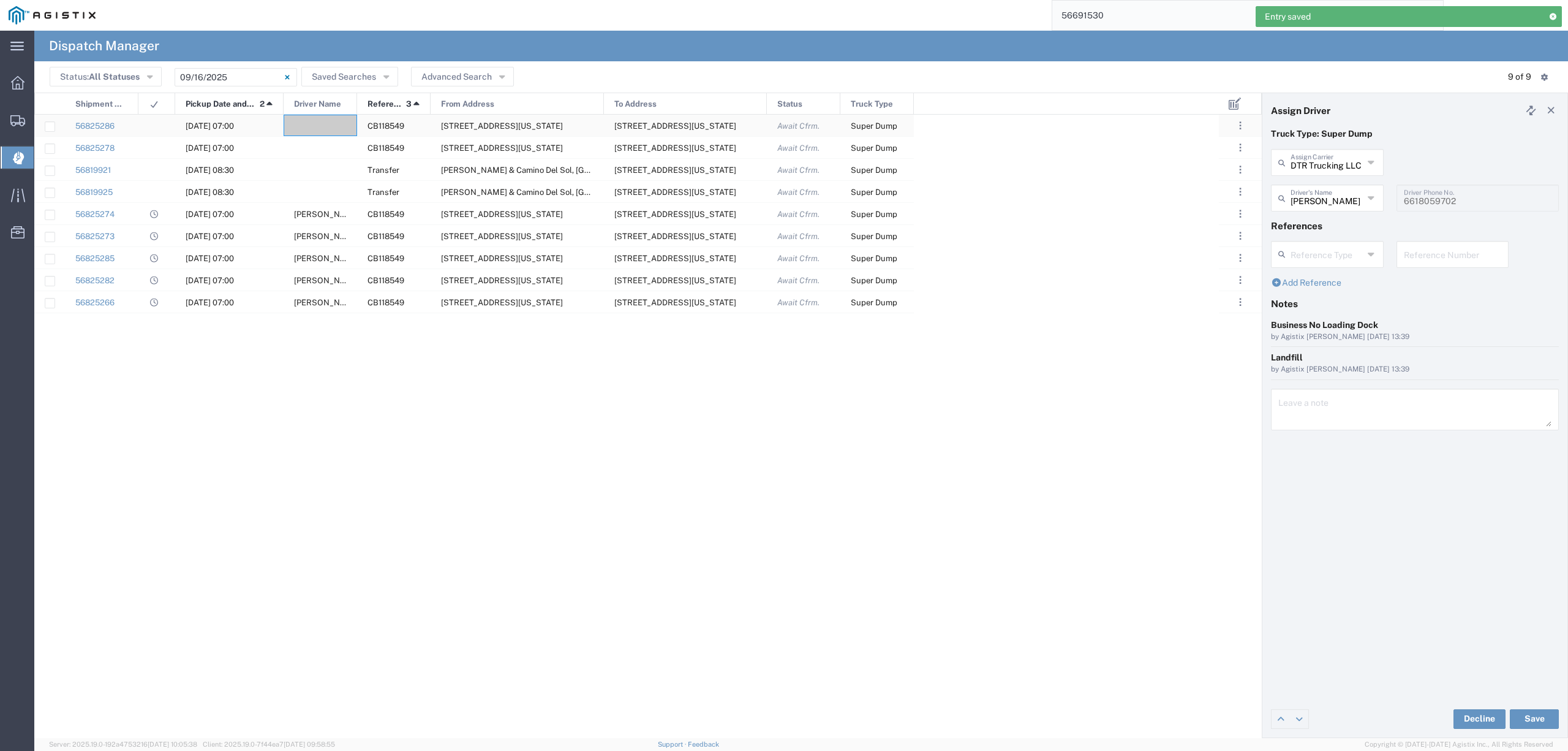
click at [325, 126] on div at bounding box center [320, 125] width 74 height 22
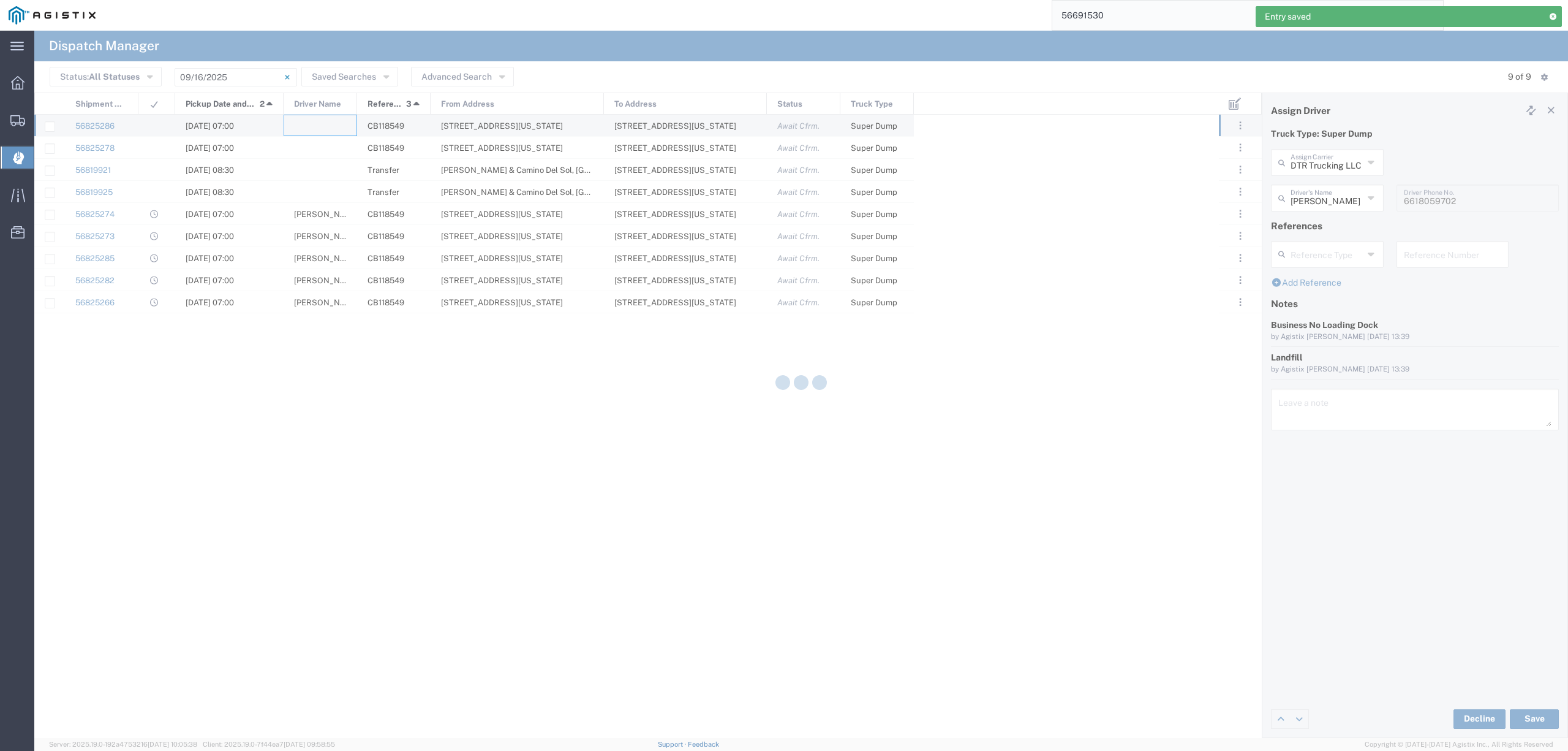
type input "North Coast Trucking"
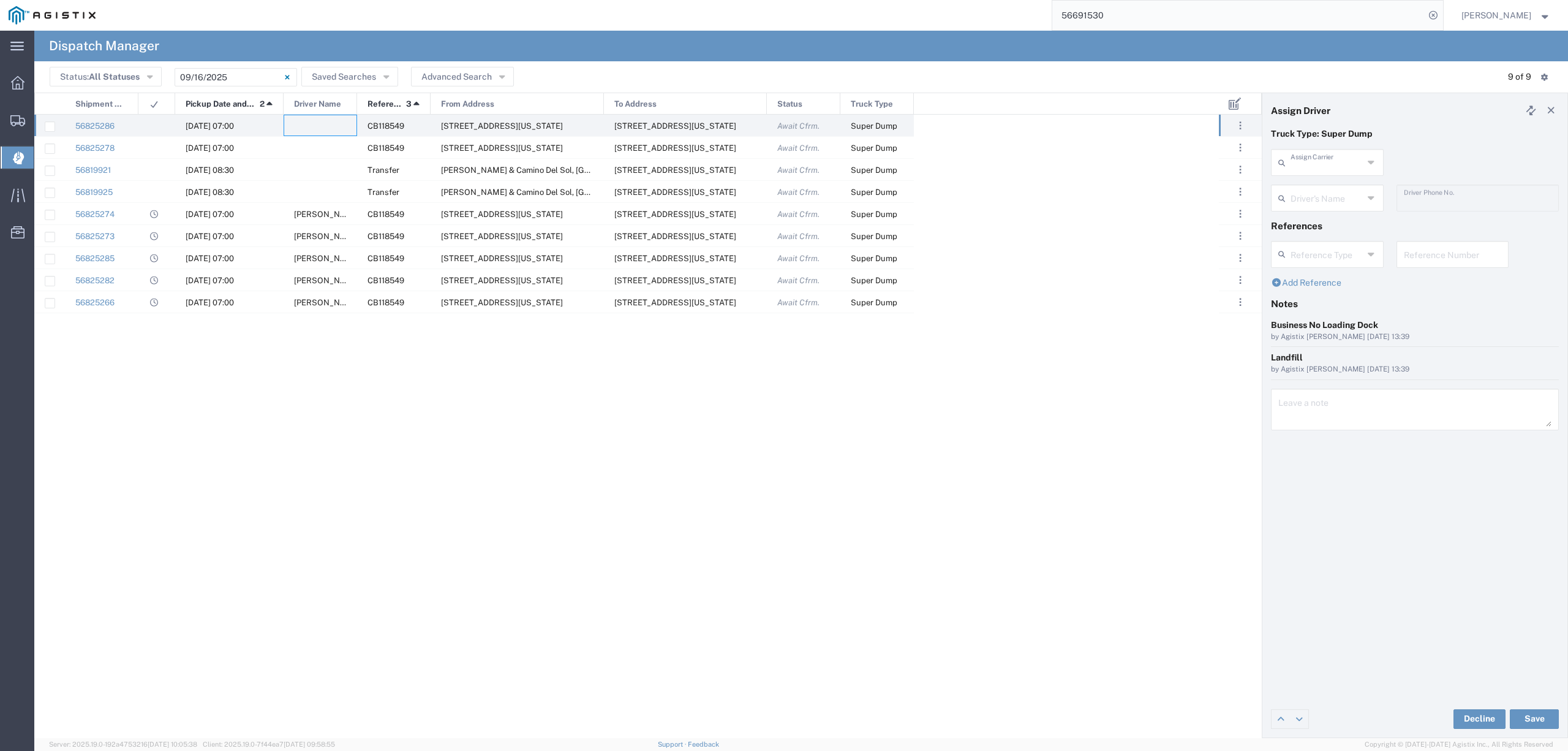
click at [1299, 165] on input "text" at bounding box center [1327, 161] width 73 height 22
type input "f"
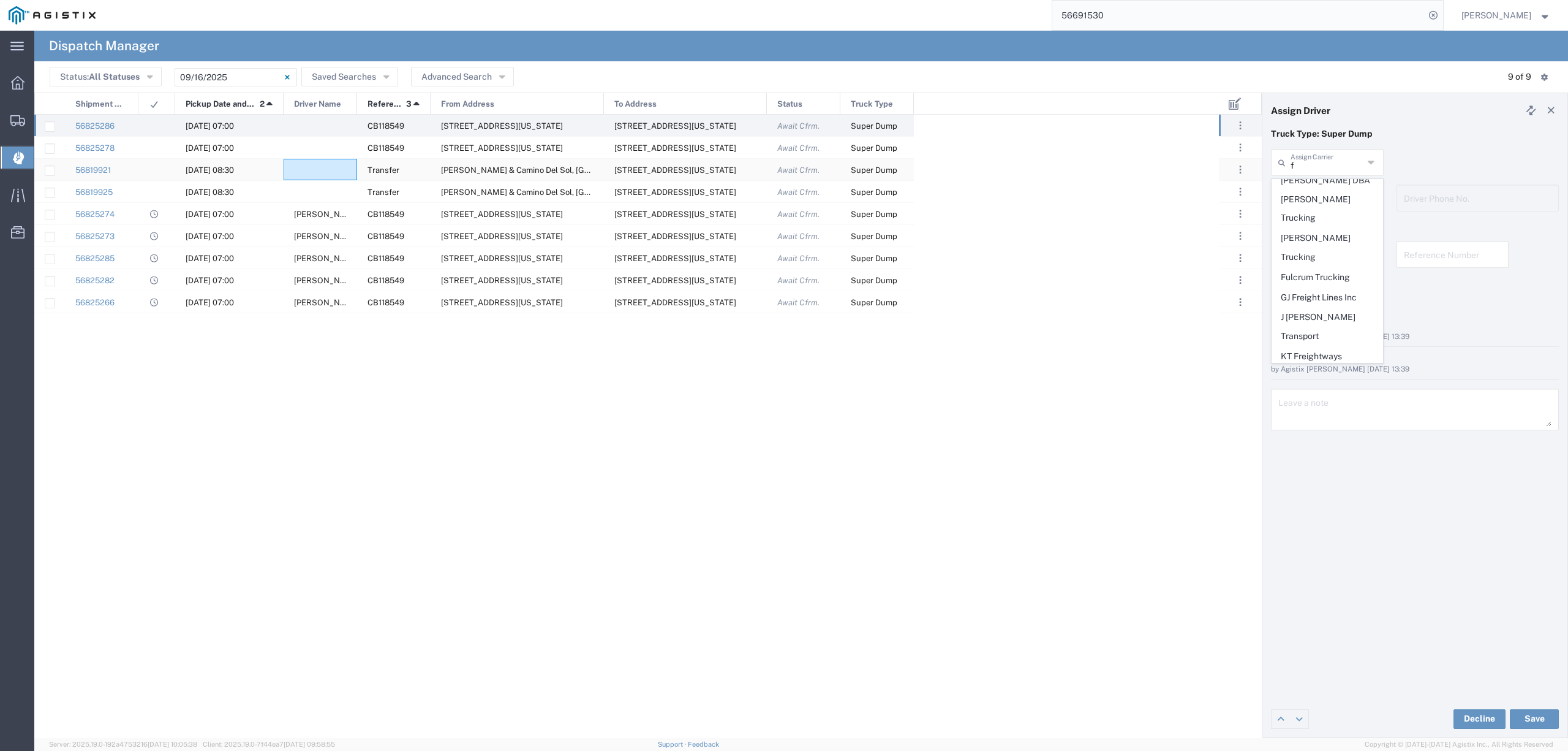
click at [321, 166] on div at bounding box center [320, 169] width 74 height 22
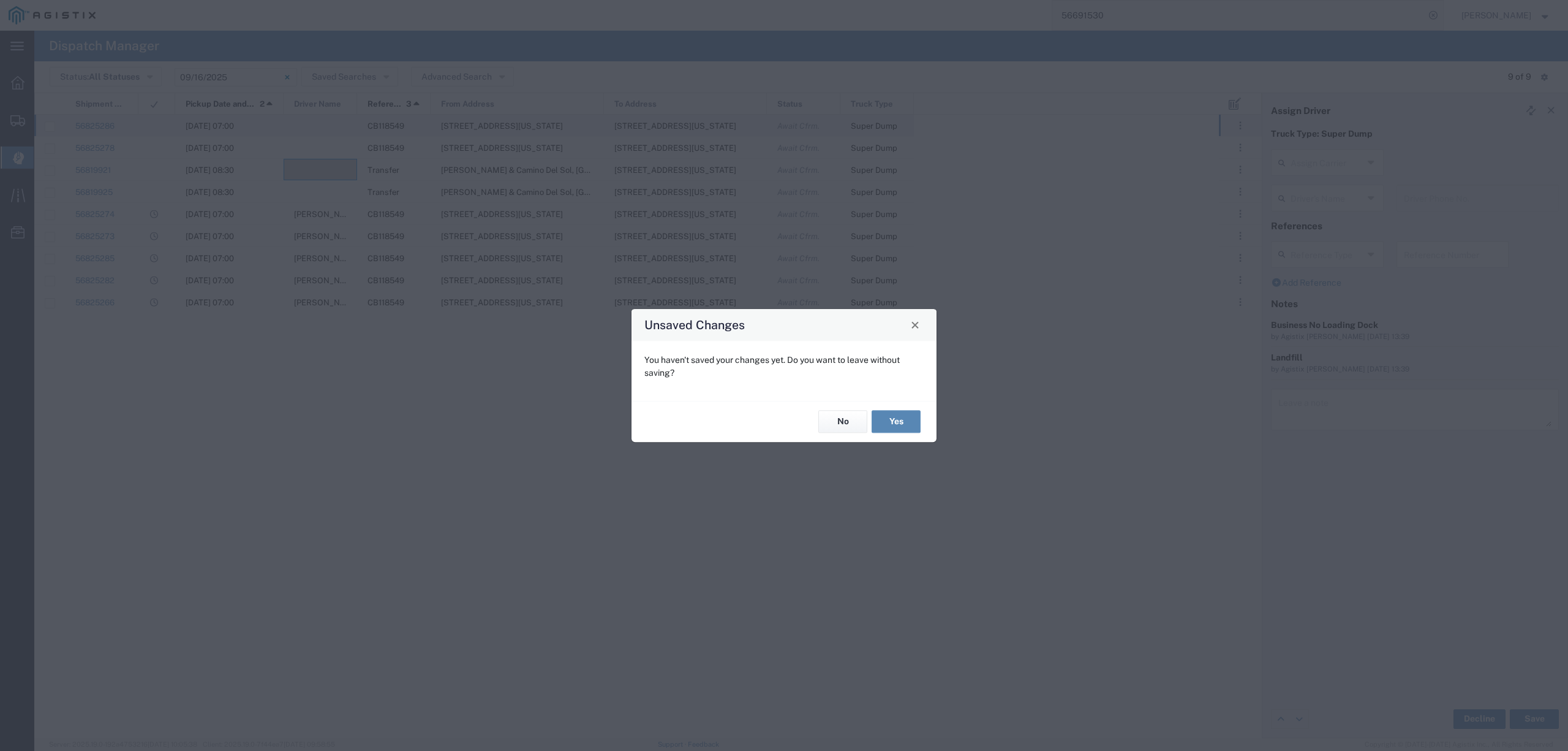
click at [918, 418] on button "Yes" at bounding box center [896, 422] width 49 height 22
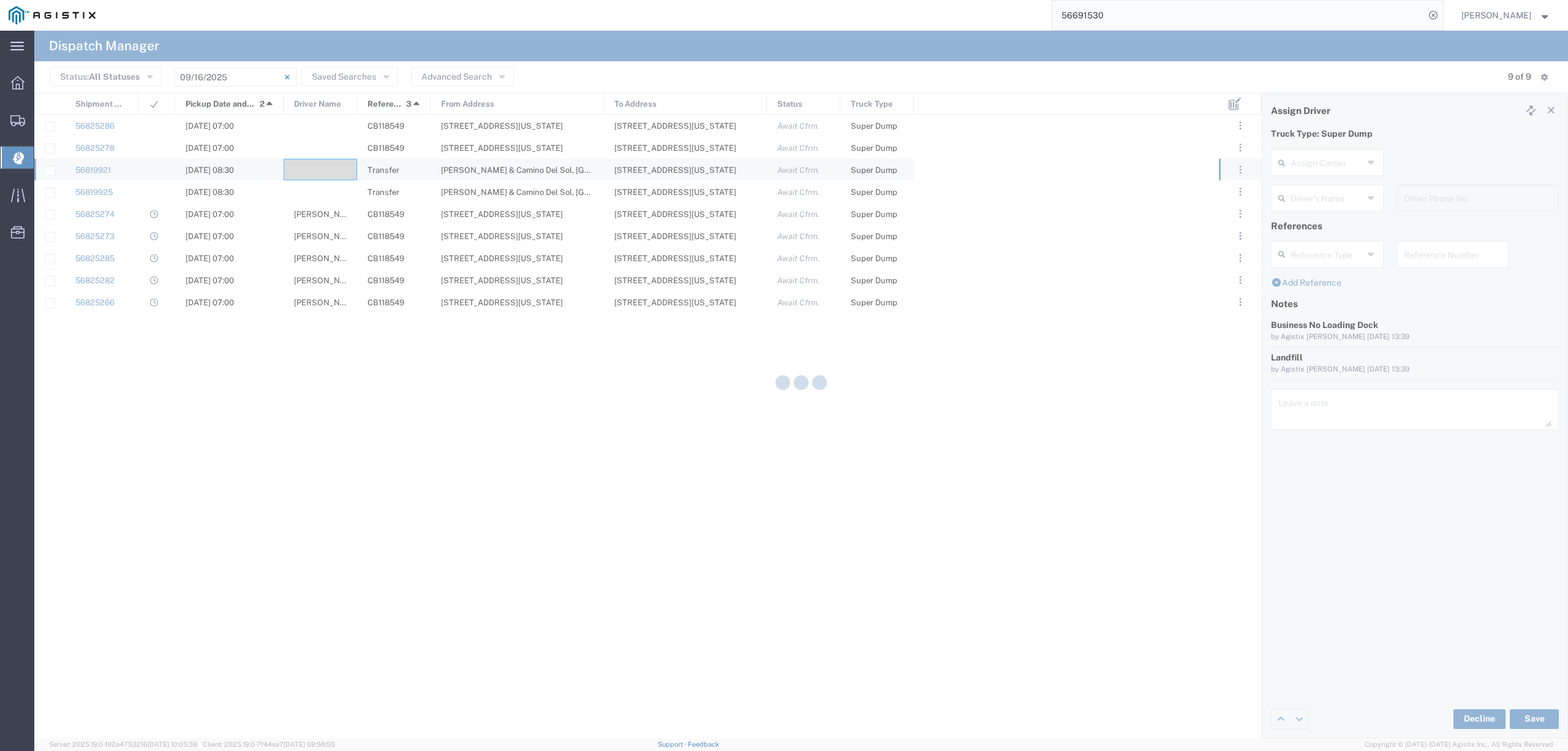
type input "North Coast Trucking"
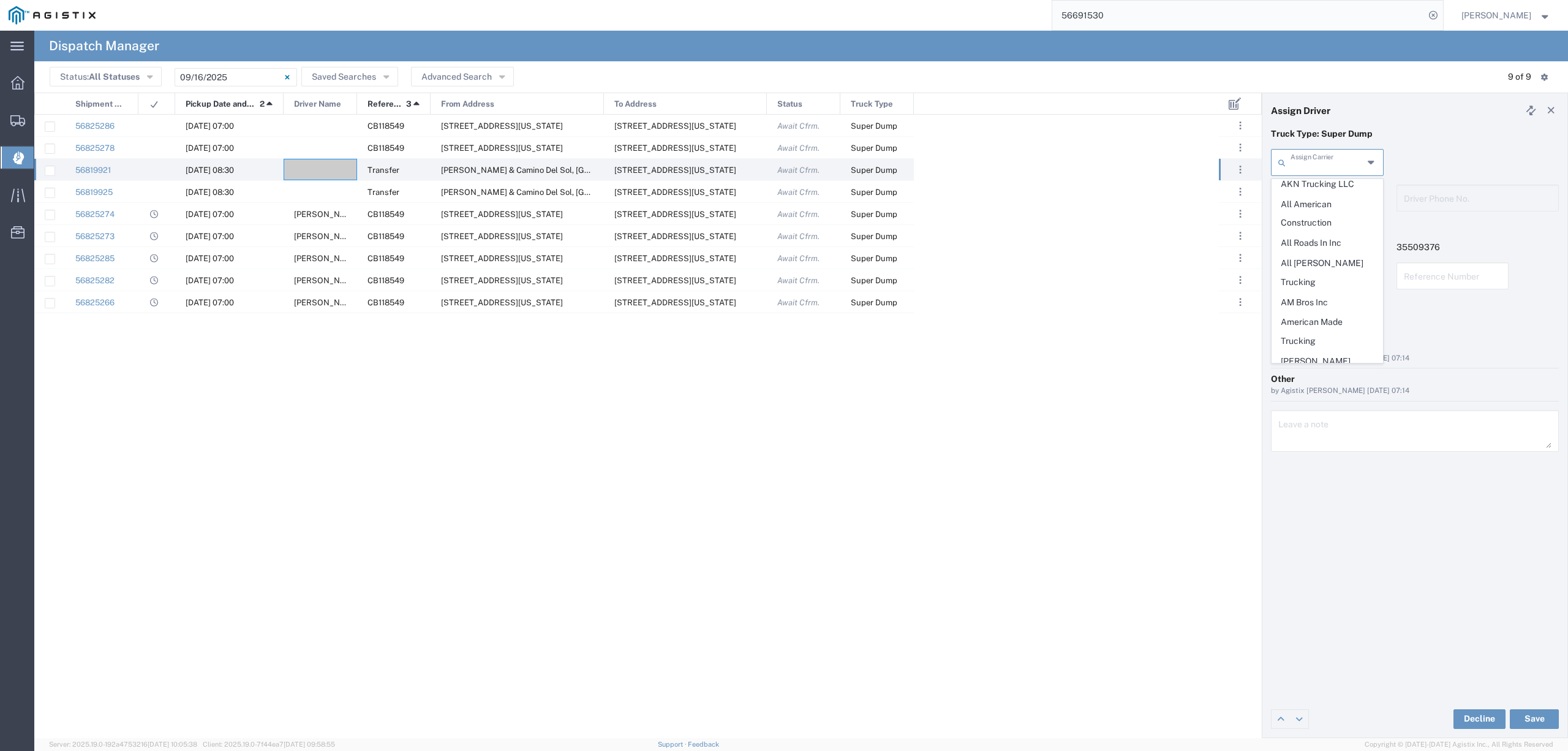
click at [1317, 156] on input "text" at bounding box center [1327, 161] width 73 height 22
click at [1318, 182] on span "Chepe Trucking LLC" at bounding box center [1327, 189] width 109 height 19
type input "Chepe Trucking LLC"
click at [1317, 196] on input "text" at bounding box center [1329, 197] width 77 height 22
click at [1320, 227] on span "[PERSON_NAME]" at bounding box center [1327, 224] width 109 height 19
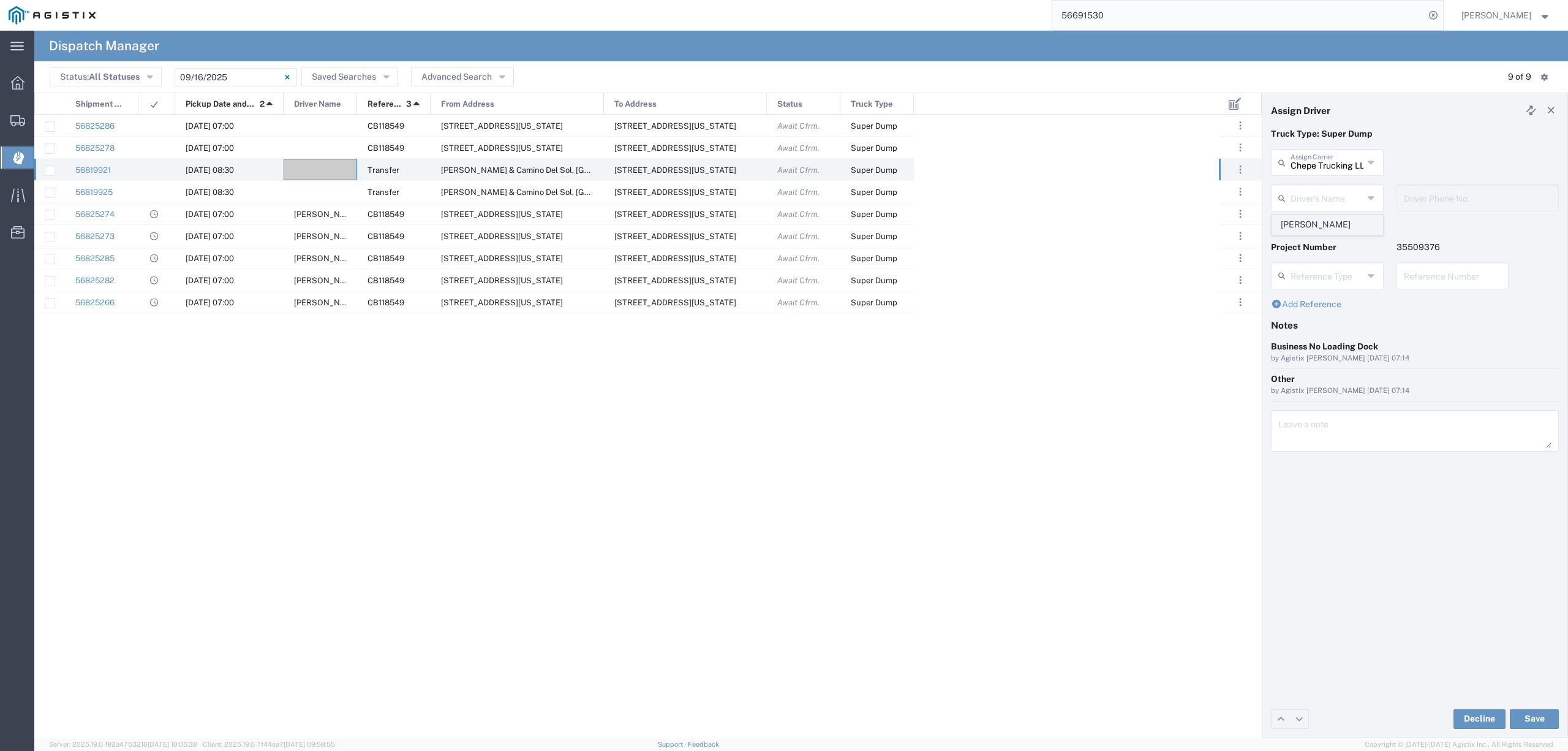
type input "[PERSON_NAME]"
type input "6613641939"
click at [1534, 721] on button "Save" at bounding box center [1534, 719] width 49 height 20
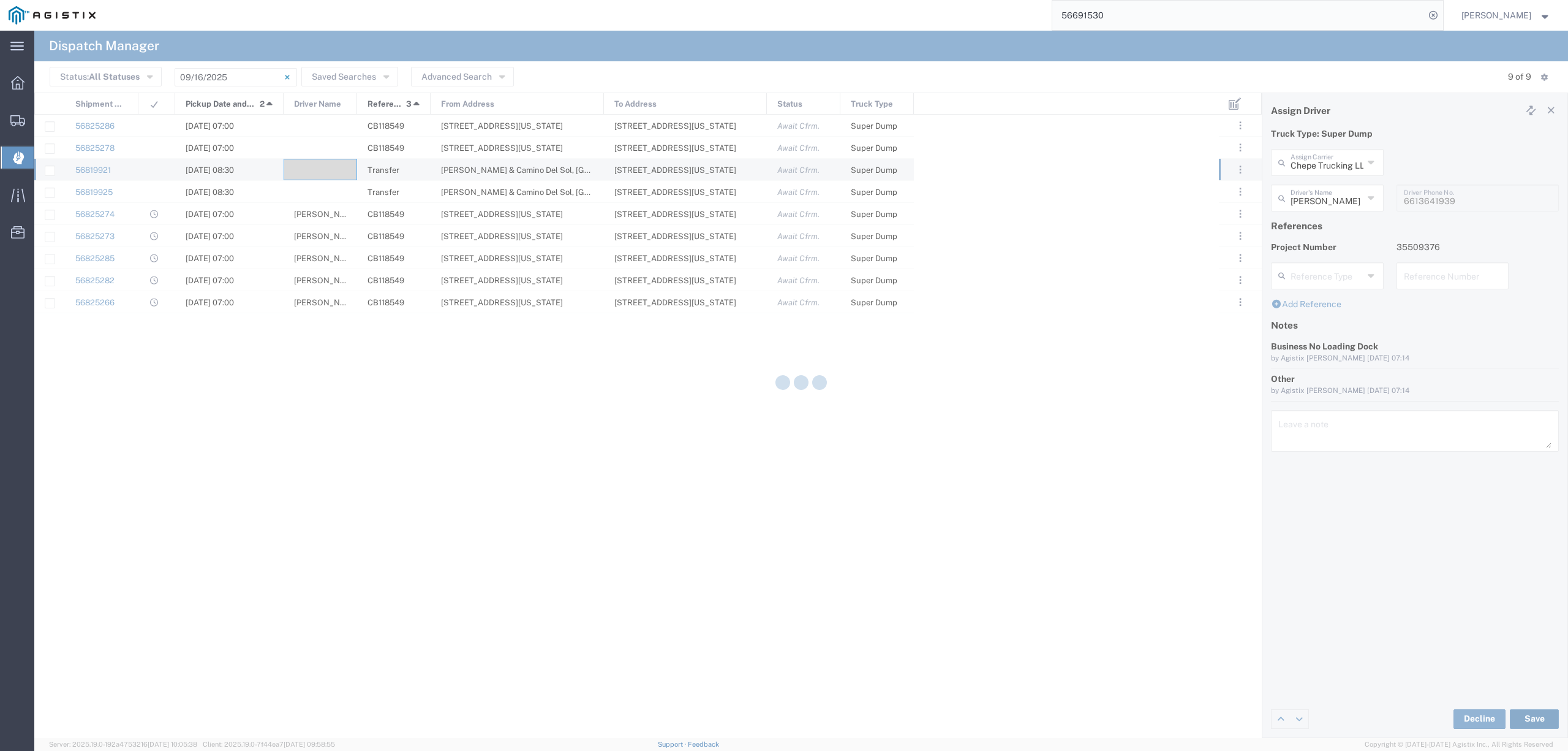
type input "[PERSON_NAME]"
type input "Chepe Trucking LLC"
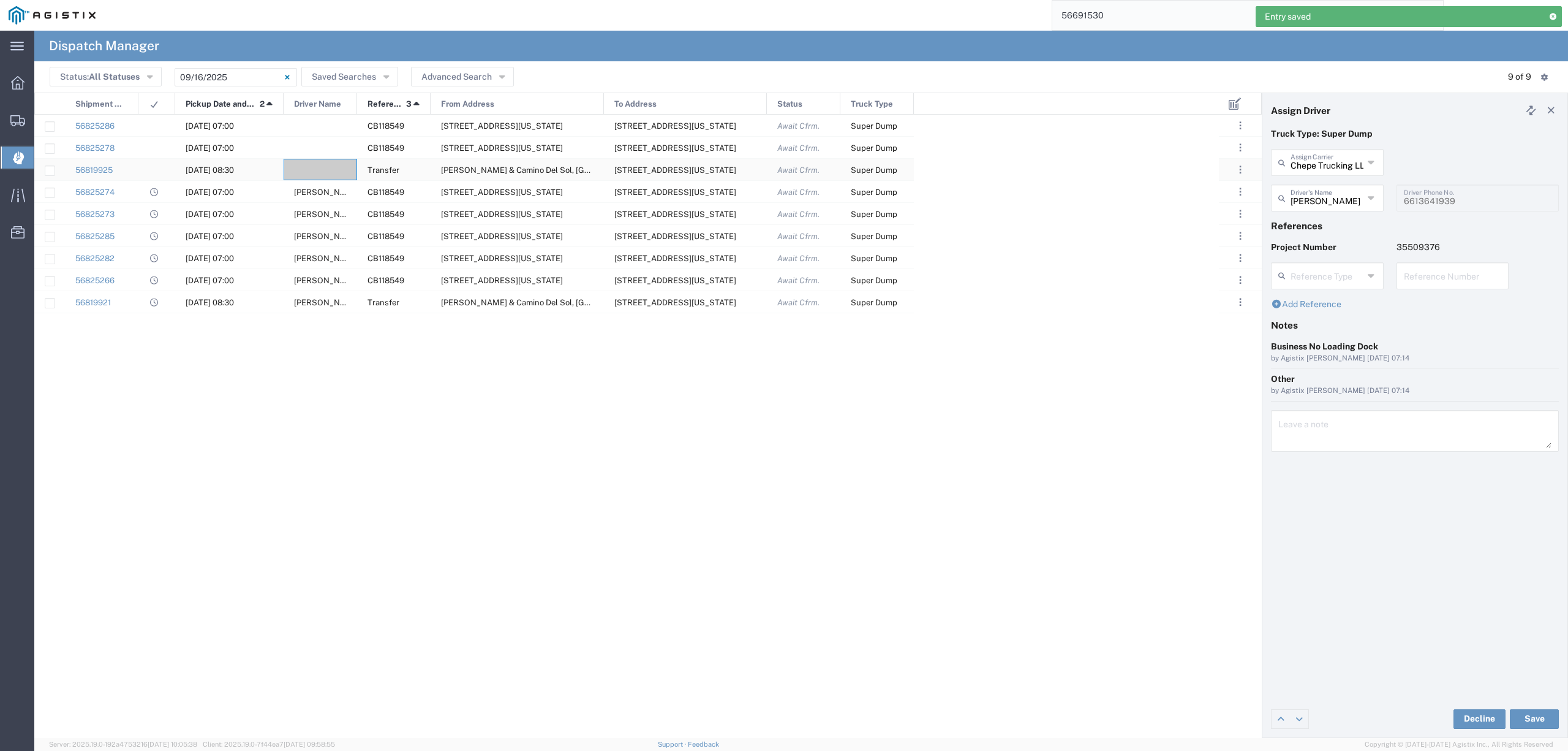
click at [314, 170] on div at bounding box center [320, 169] width 74 height 22
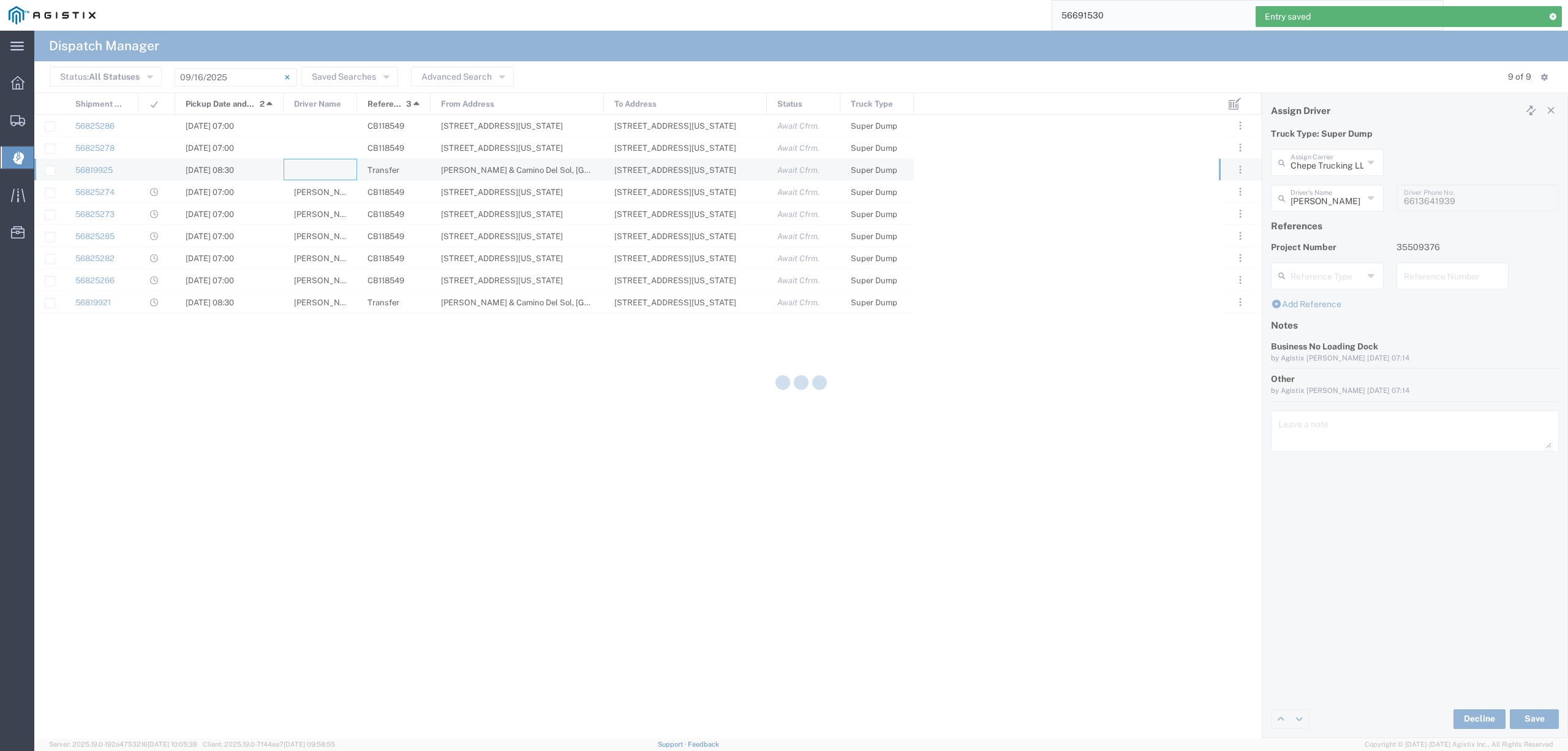
type input "North Coast Trucking"
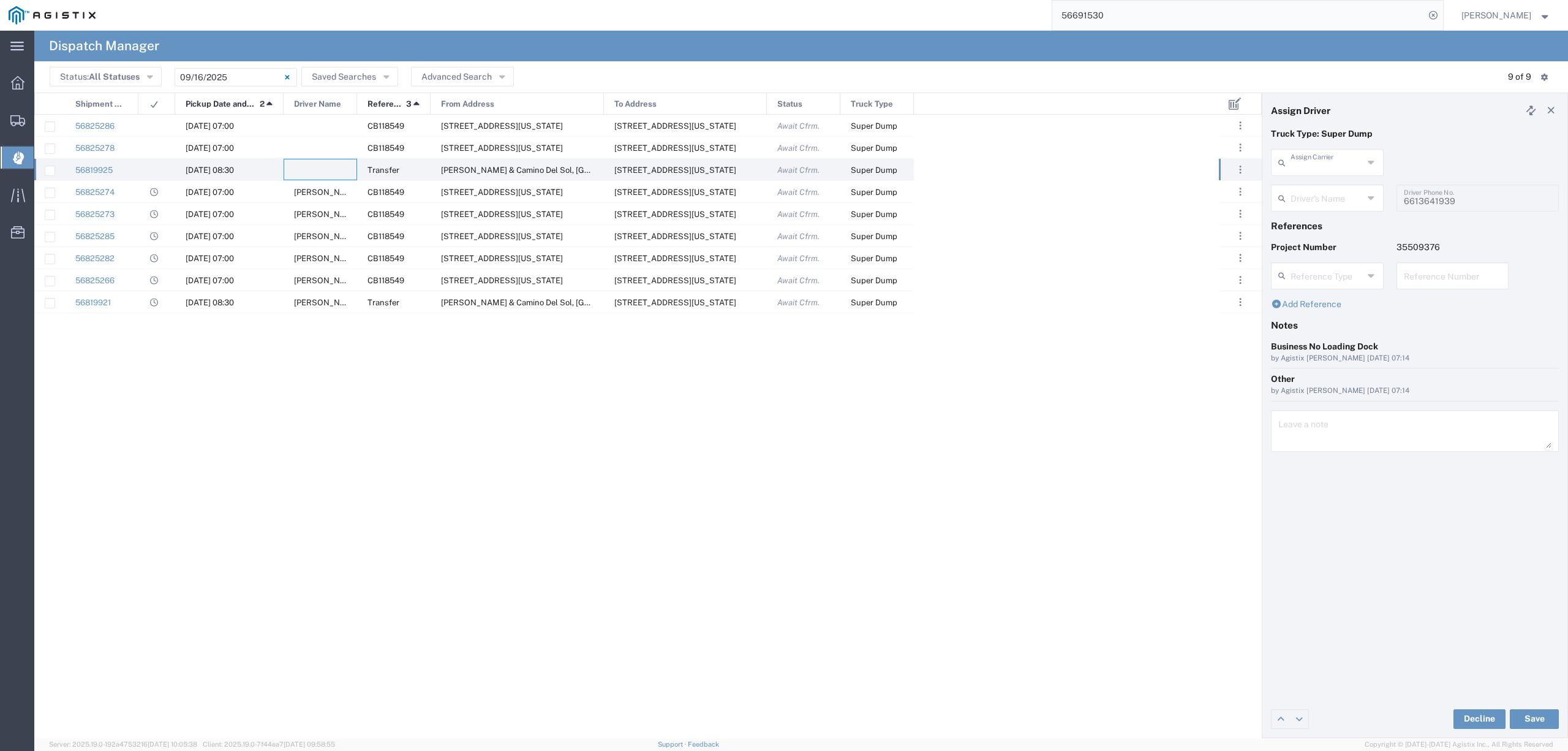
click at [1339, 169] on input "text" at bounding box center [1327, 161] width 73 height 22
drag, startPoint x: 1343, startPoint y: 182, endPoint x: 1339, endPoint y: 191, distance: 9.8
click at [1343, 182] on span "[PERSON_NAME] dba Ohana Trucking" at bounding box center [1327, 199] width 109 height 38
type input "[PERSON_NAME] dba Ohana Trucking"
click at [1336, 195] on input "text" at bounding box center [1327, 197] width 73 height 22
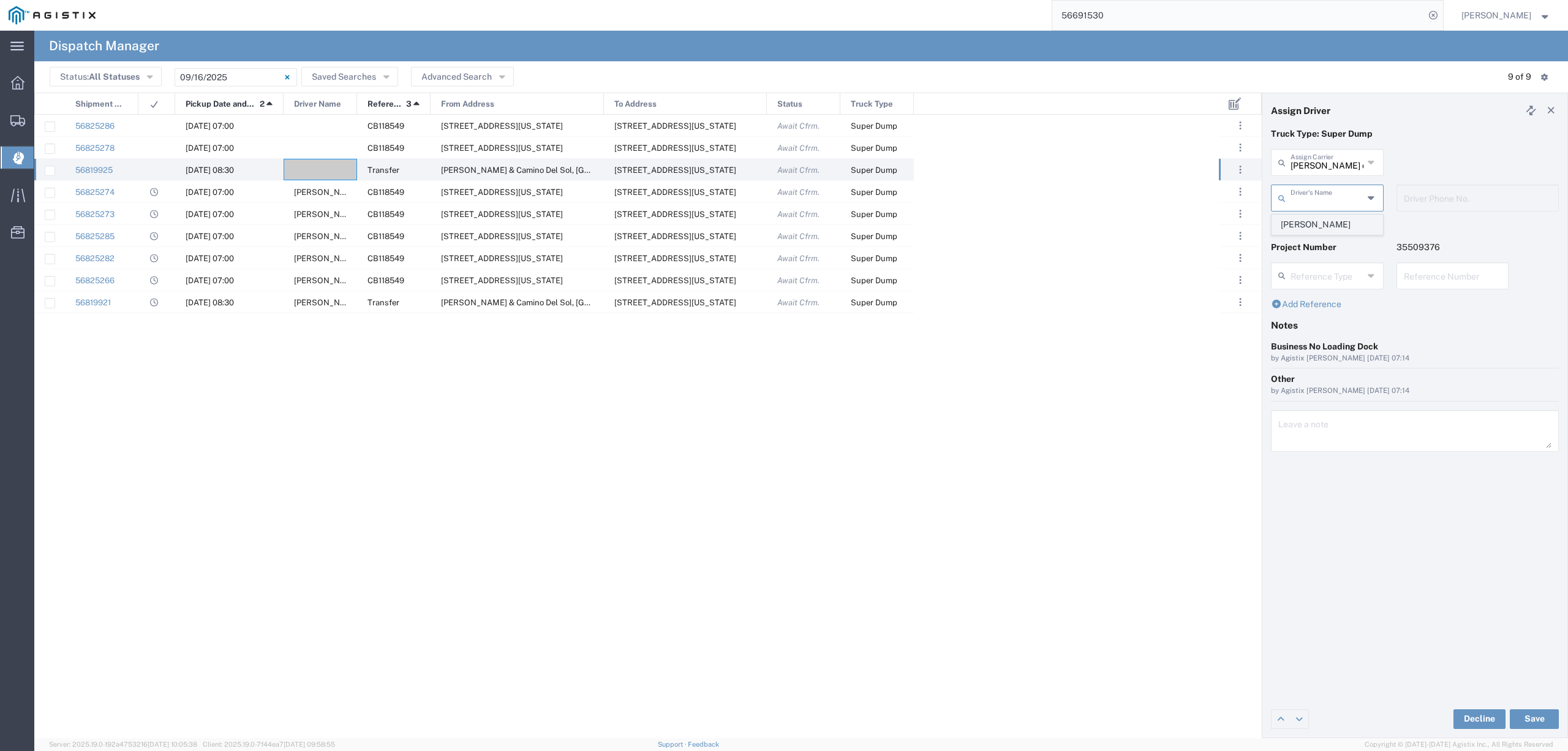
click at [1329, 220] on span "[PERSON_NAME]" at bounding box center [1327, 224] width 109 height 19
type input "[PERSON_NAME]"
type input "[PHONE_NUMBER]"
click at [1536, 721] on button "Save" at bounding box center [1534, 719] width 49 height 20
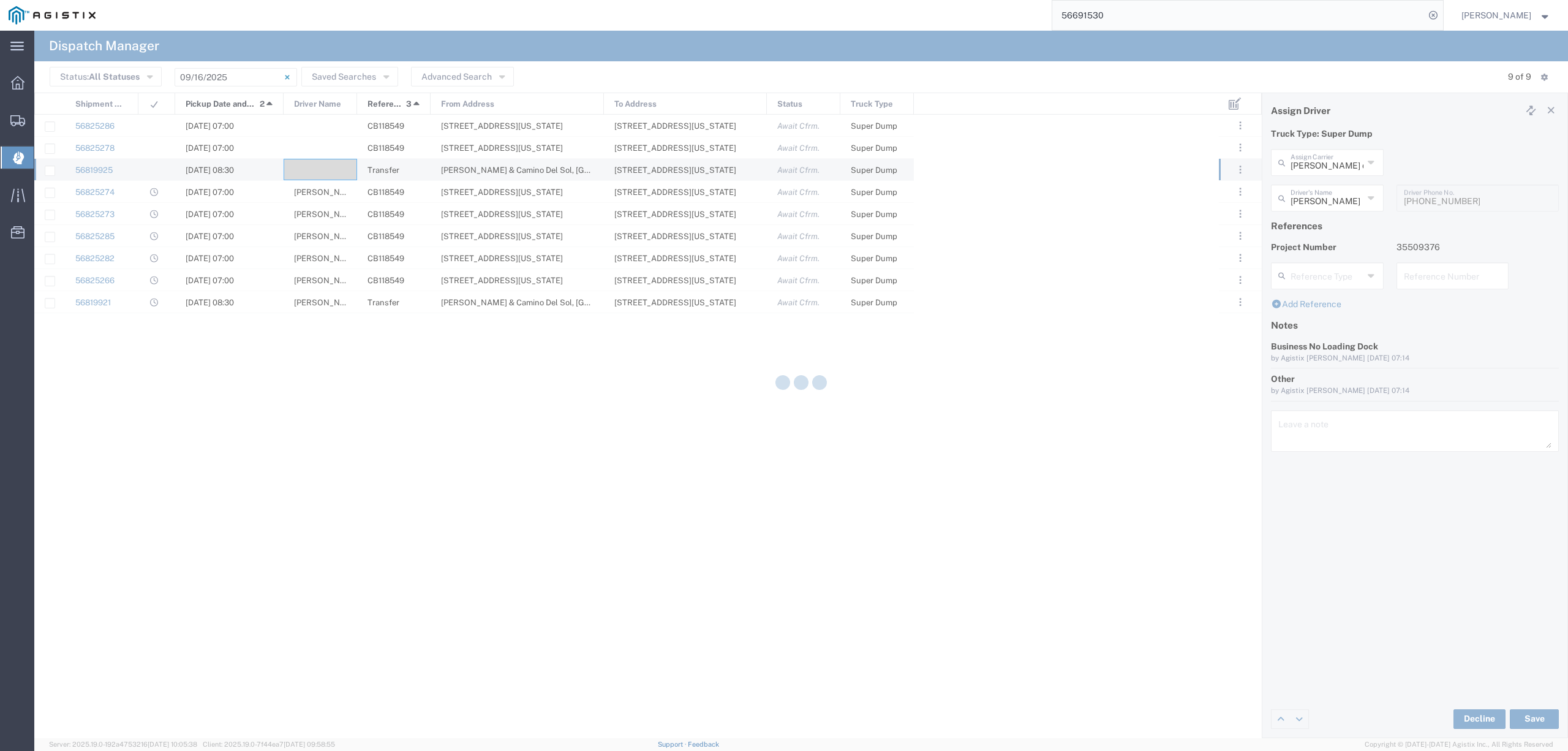
type input "[PERSON_NAME]"
type input "[PERSON_NAME] dba Ohana Trucking"
